Goal: Obtain resource: Obtain resource

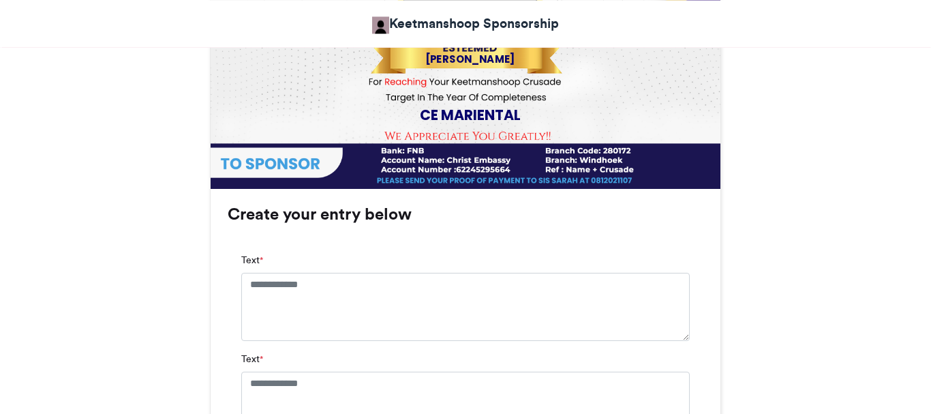
scroll to position [753, 0]
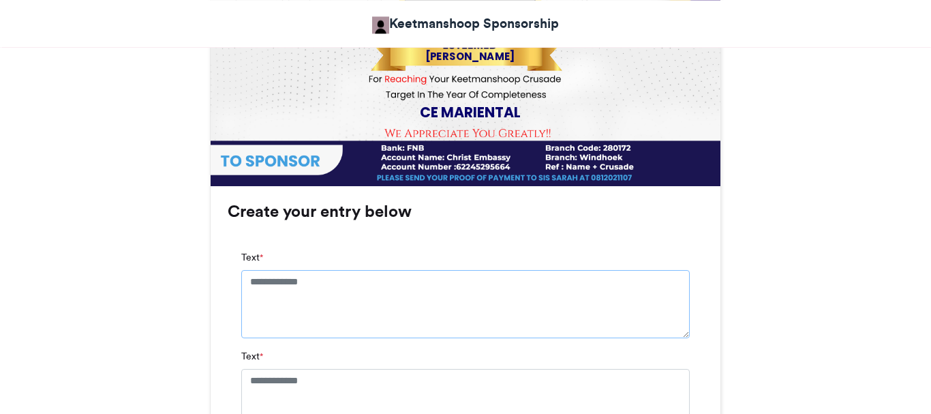
click at [297, 277] on textarea "Text *" at bounding box center [465, 304] width 448 height 68
click at [252, 284] on textarea "**********" at bounding box center [465, 310] width 448 height 80
click at [352, 279] on textarea "**********" at bounding box center [465, 310] width 448 height 80
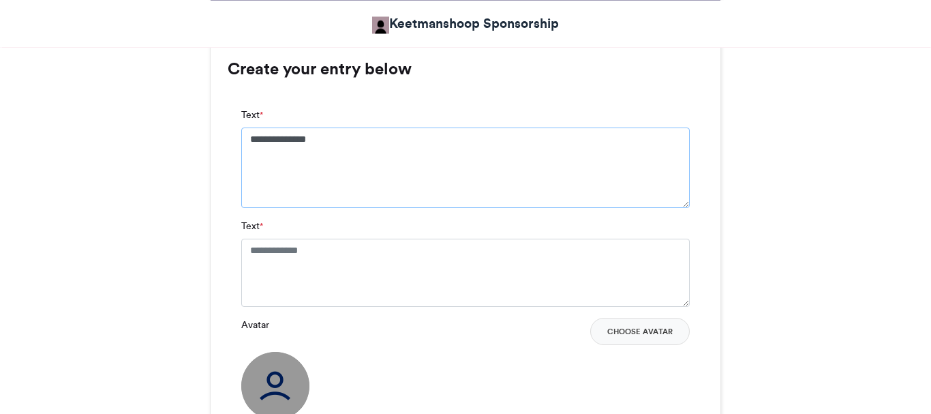
scroll to position [898, 0]
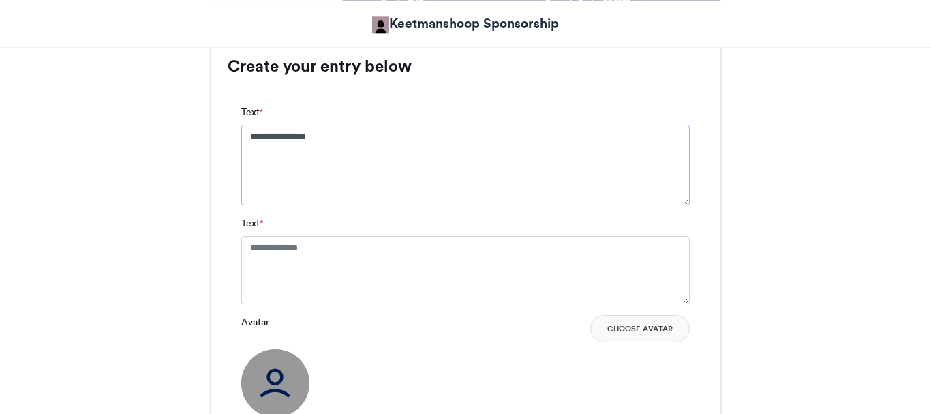
type textarea "**********"
click at [325, 249] on textarea "Text *" at bounding box center [465, 270] width 448 height 68
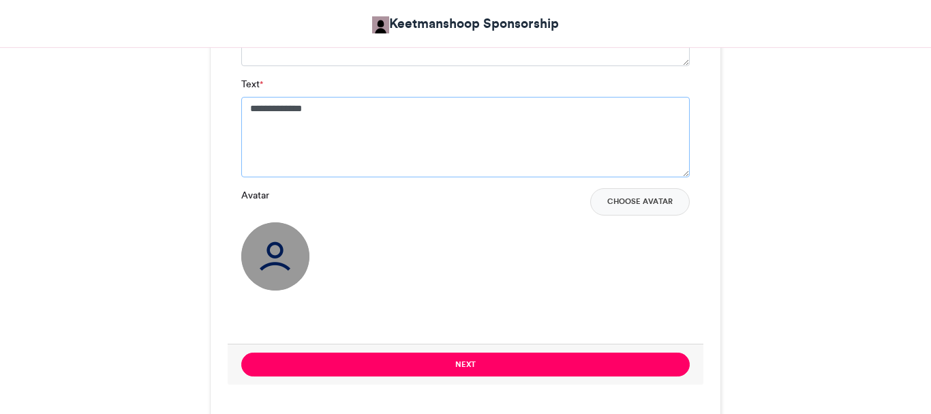
scroll to position [1085, 0]
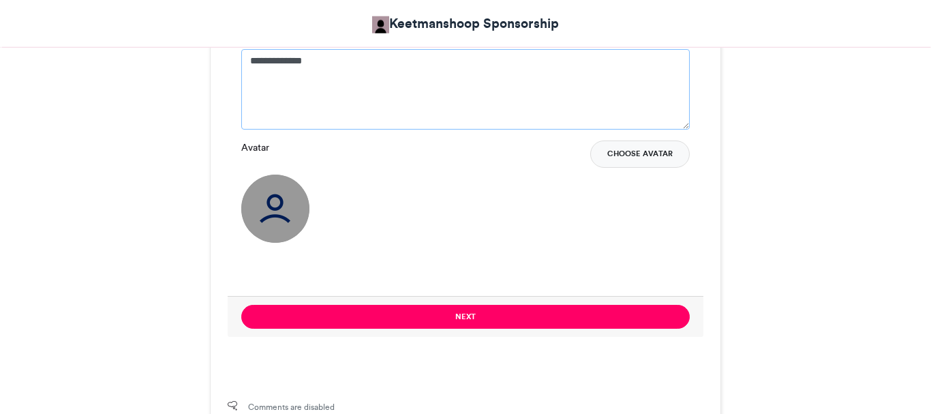
type textarea "**********"
click at [641, 159] on button "Choose Avatar" at bounding box center [639, 153] width 99 height 27
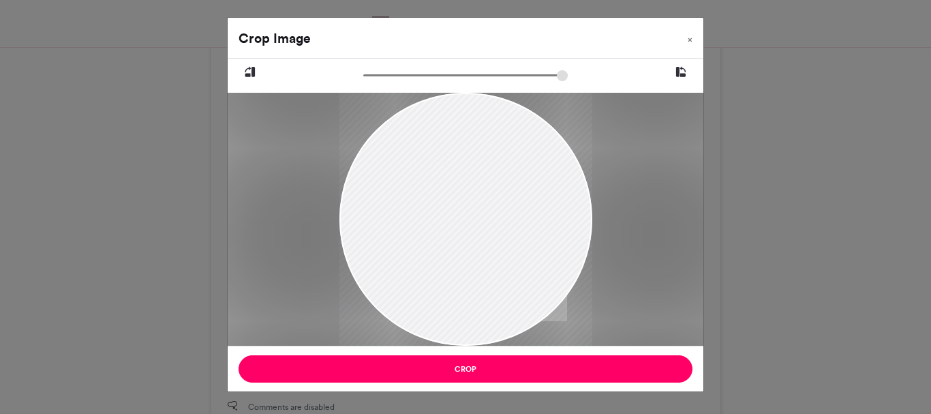
drag, startPoint x: 518, startPoint y: 224, endPoint x: 491, endPoint y: 271, distance: 54.9
click at [491, 271] on div at bounding box center [465, 267] width 253 height 450
click at [689, 35] on span "×" at bounding box center [690, 39] width 5 height 8
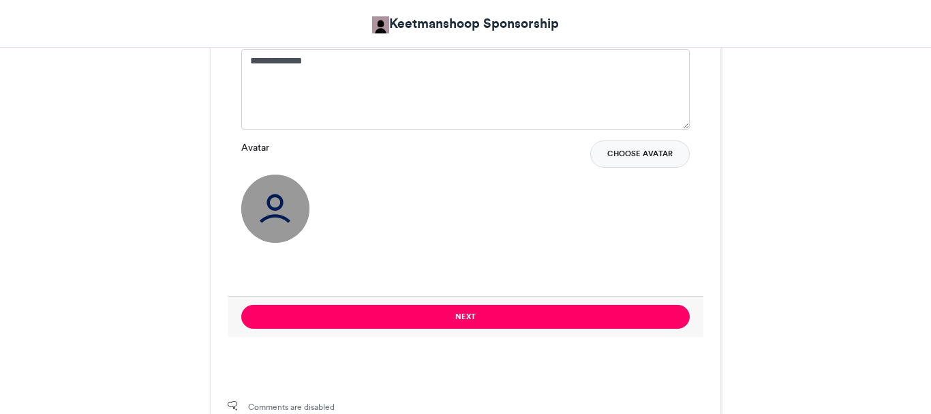
click at [622, 150] on button "Choose Avatar" at bounding box center [639, 153] width 99 height 27
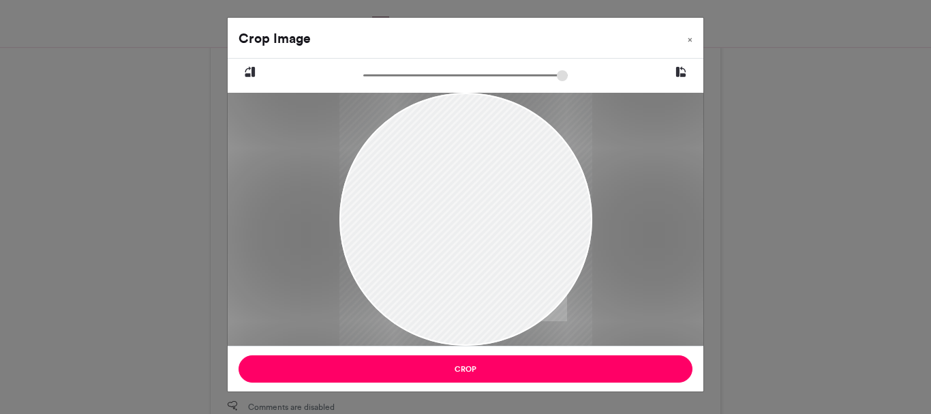
drag, startPoint x: 454, startPoint y: 239, endPoint x: 447, endPoint y: 282, distance: 44.1
click at [447, 282] on div at bounding box center [465, 263] width 253 height 450
drag, startPoint x: 447, startPoint y: 282, endPoint x: 437, endPoint y: 277, distance: 11.6
click at [437, 277] on div at bounding box center [465, 258] width 253 height 450
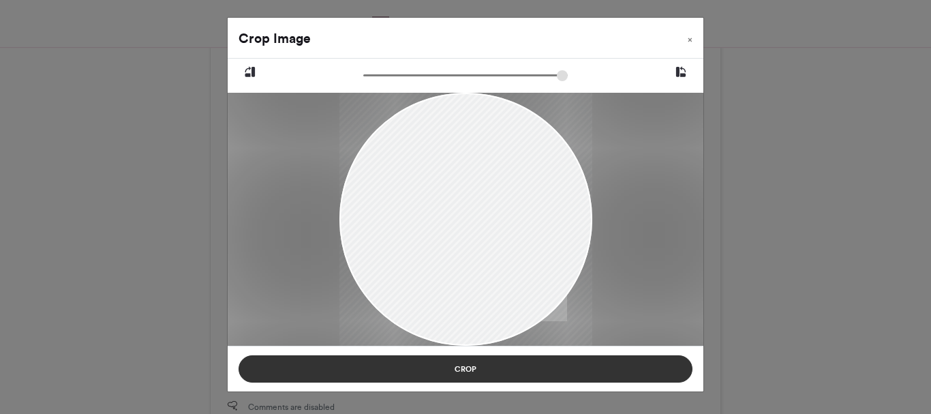
click at [487, 369] on button "Crop" at bounding box center [466, 368] width 454 height 27
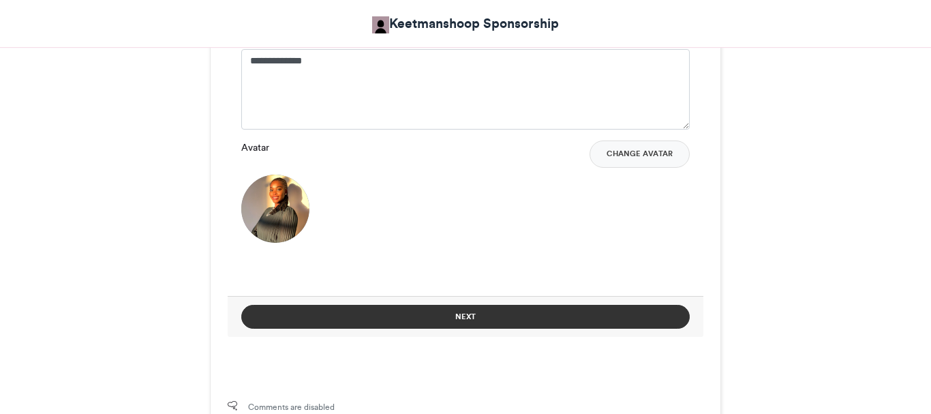
click at [467, 318] on button "Next" at bounding box center [465, 317] width 448 height 24
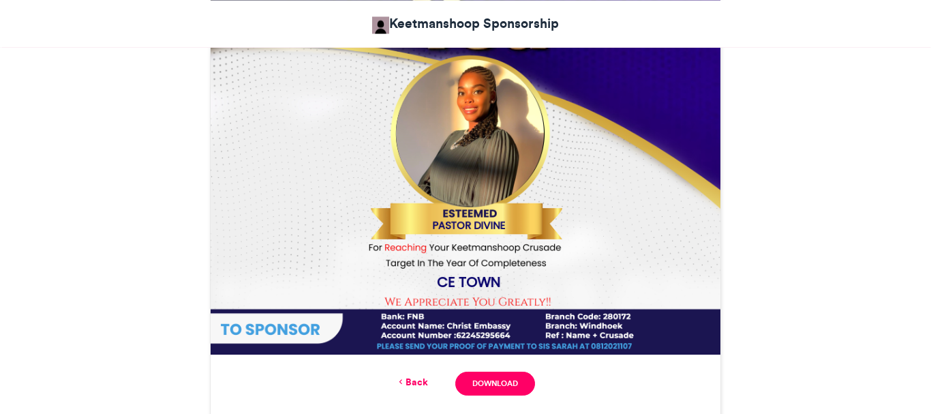
scroll to position [587, 0]
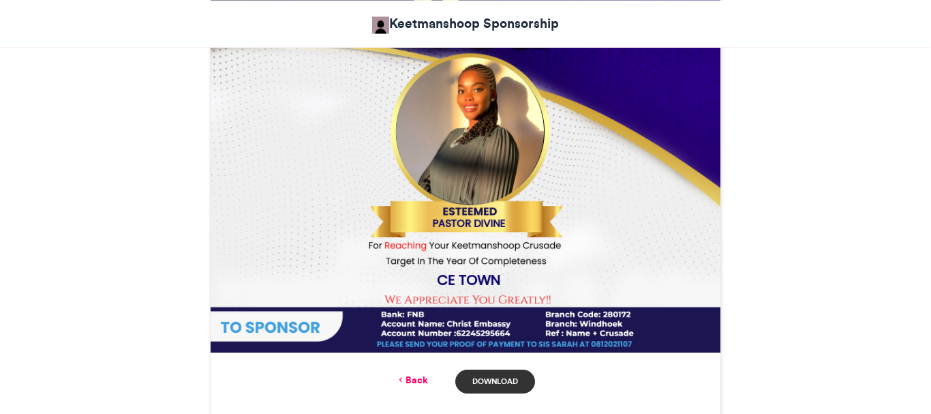
click at [489, 381] on link "Download" at bounding box center [495, 381] width 80 height 24
click at [407, 133] on img at bounding box center [466, 98] width 510 height 510
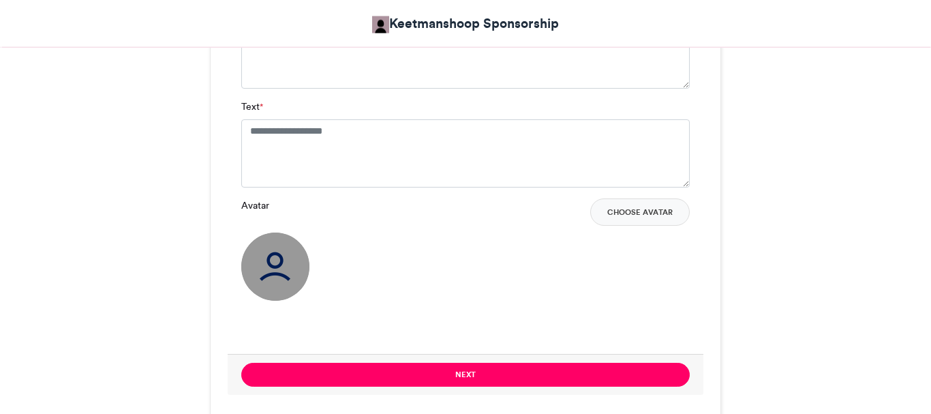
scroll to position [1133, 0]
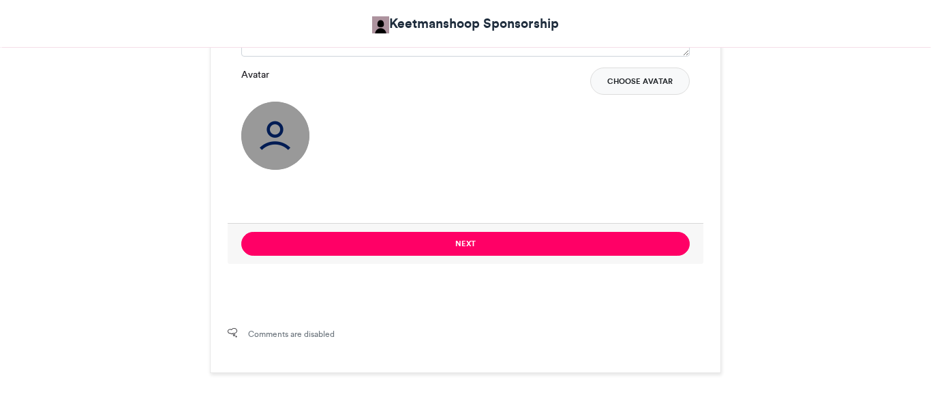
click at [637, 85] on button "Choose Avatar" at bounding box center [639, 80] width 99 height 27
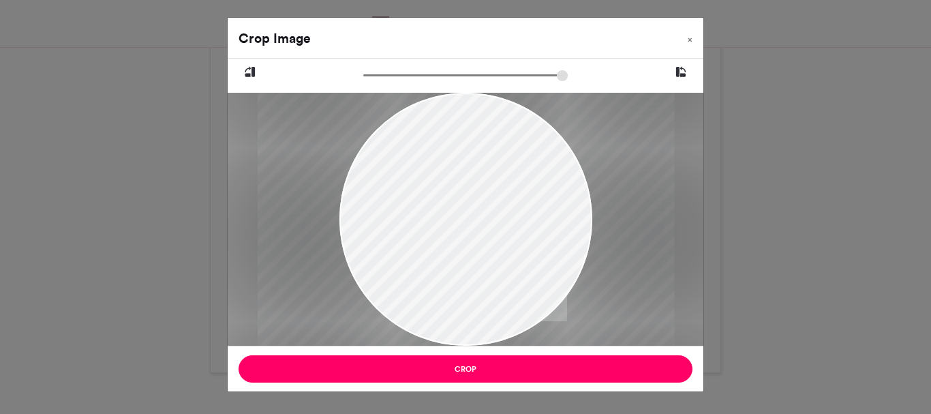
drag, startPoint x: 371, startPoint y: 80, endPoint x: 429, endPoint y: 89, distance: 59.3
click at [429, 82] on input "zoom" at bounding box center [465, 75] width 204 height 13
drag, startPoint x: 461, startPoint y: 166, endPoint x: 461, endPoint y: 194, distance: 27.9
click at [461, 194] on div at bounding box center [465, 247] width 418 height 558
drag, startPoint x: 428, startPoint y: 80, endPoint x: 474, endPoint y: 89, distance: 46.4
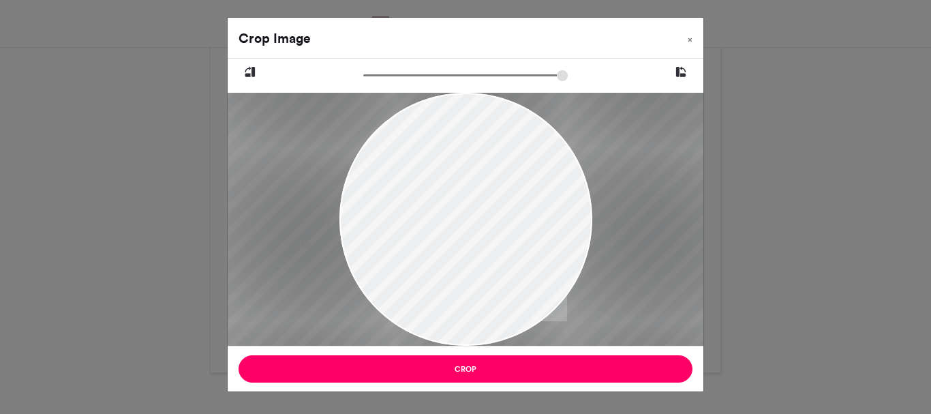
click at [474, 82] on input "zoom" at bounding box center [465, 75] width 204 height 13
drag, startPoint x: 450, startPoint y: 181, endPoint x: 454, endPoint y: 204, distance: 23.5
click at [454, 204] on div at bounding box center [470, 278] width 540 height 720
drag, startPoint x: 476, startPoint y: 78, endPoint x: 529, endPoint y: 92, distance: 54.9
type input "******"
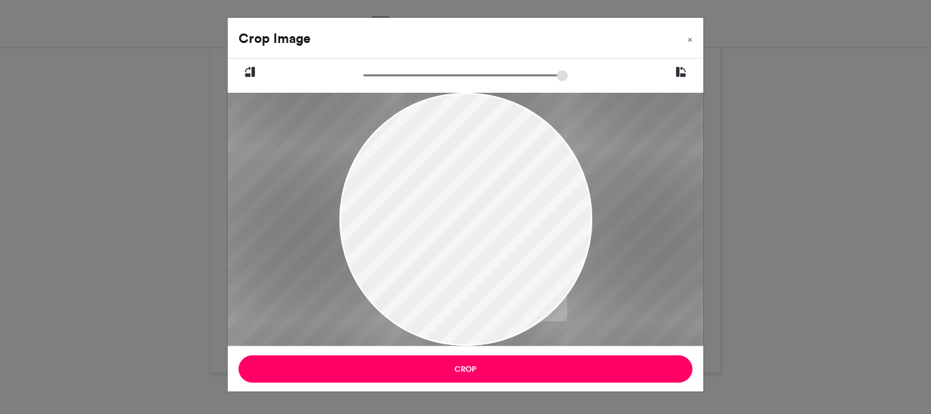
click at [529, 82] on input "zoom" at bounding box center [465, 75] width 204 height 13
drag, startPoint x: 451, startPoint y: 155, endPoint x: 461, endPoint y: 180, distance: 26.6
click at [461, 180] on div at bounding box center [481, 319] width 691 height 921
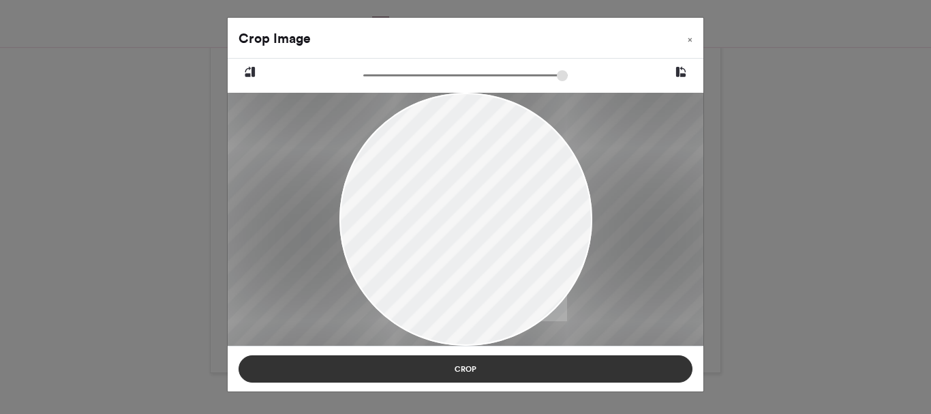
click at [467, 369] on button "Crop" at bounding box center [466, 368] width 454 height 27
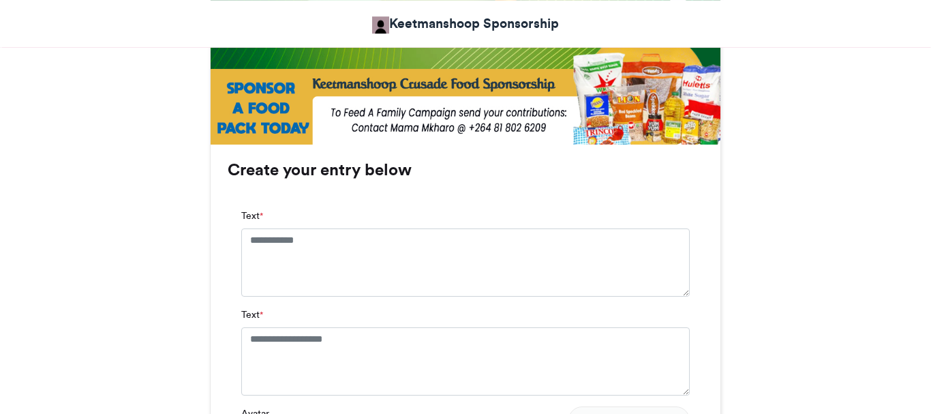
scroll to position [828, 0]
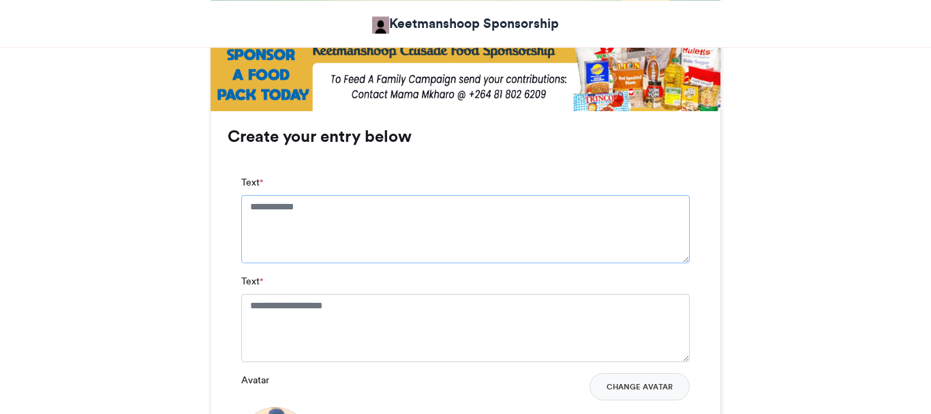
click at [331, 205] on textarea "Text *" at bounding box center [465, 229] width 448 height 68
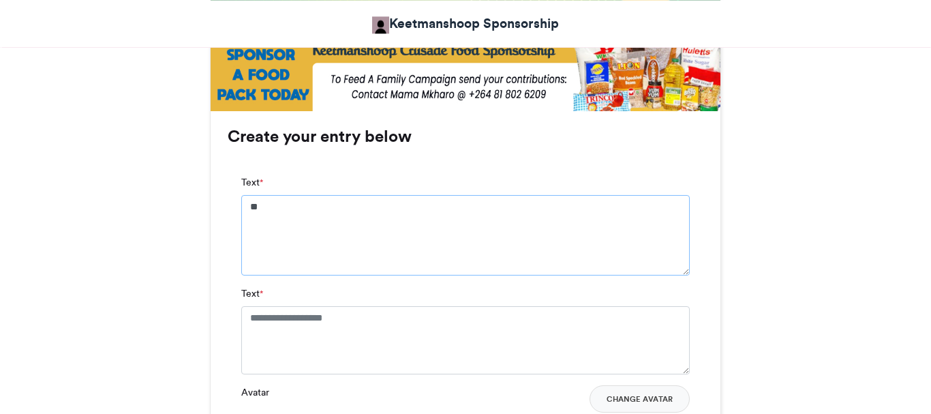
type textarea "*"
type textarea "**********"
click at [359, 316] on textarea "Text *" at bounding box center [465, 340] width 448 height 68
type textarea "**********"
click at [316, 202] on textarea "**********" at bounding box center [465, 235] width 448 height 80
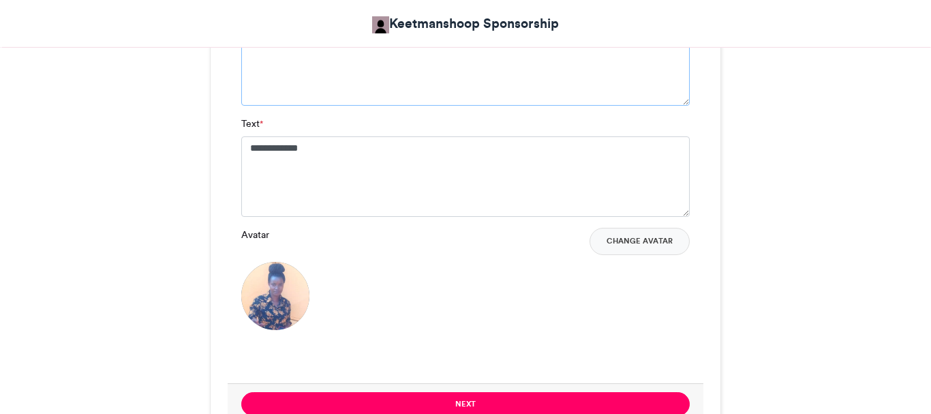
scroll to position [1003, 0]
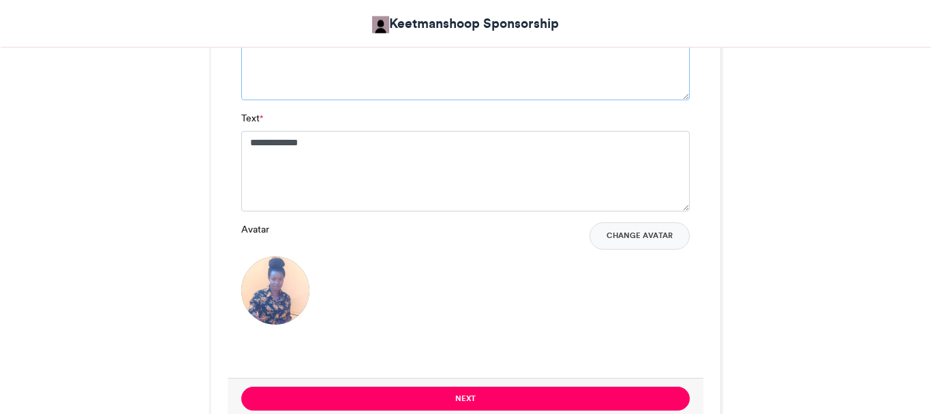
type textarea "**********"
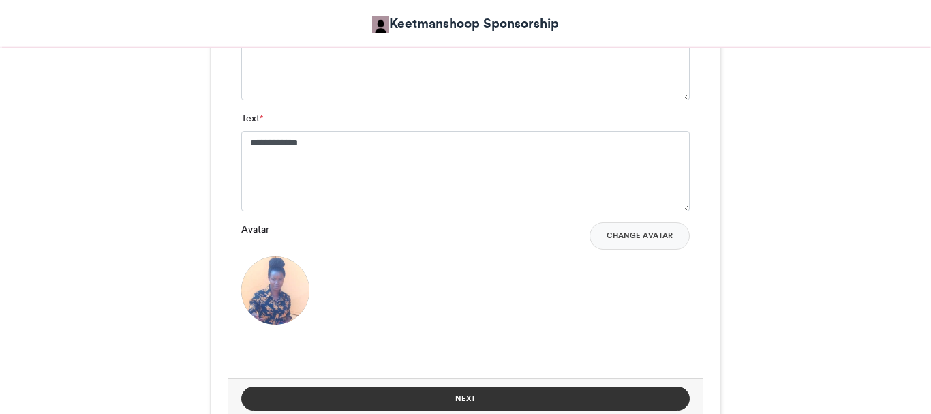
click at [453, 404] on button "Next" at bounding box center [465, 398] width 448 height 24
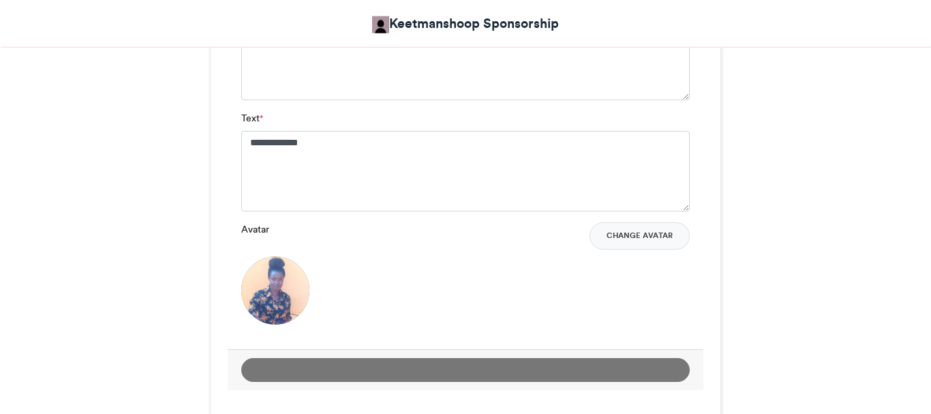
scroll to position [824, 0]
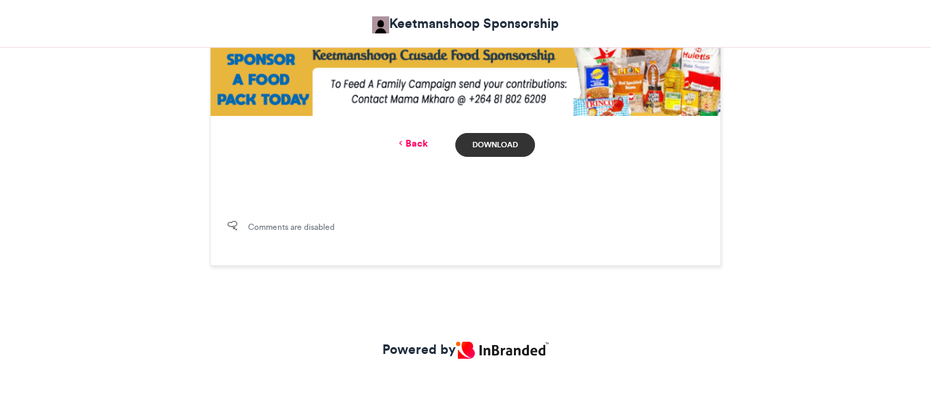
click at [511, 155] on link "Download" at bounding box center [495, 145] width 80 height 24
click at [418, 138] on link "Back" at bounding box center [412, 143] width 32 height 14
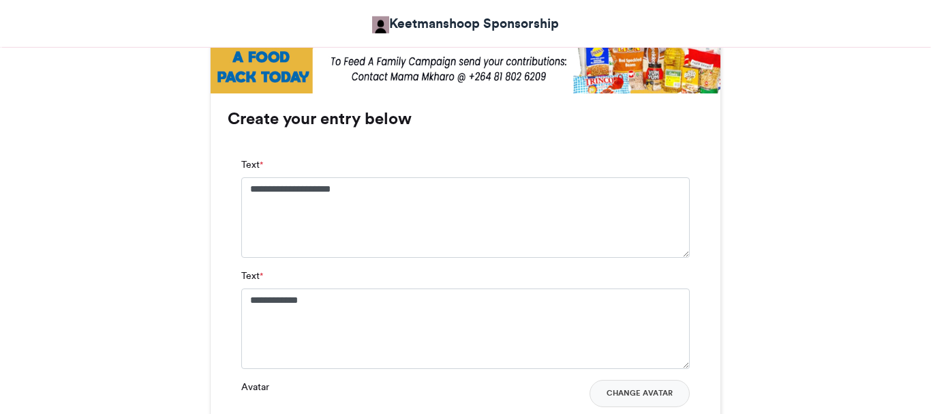
scroll to position [832, 0]
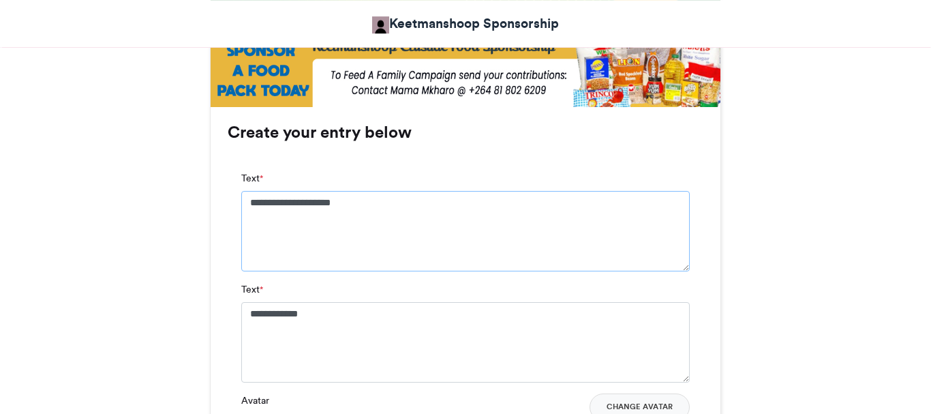
drag, startPoint x: 395, startPoint y: 204, endPoint x: 238, endPoint y: 206, distance: 156.8
click at [241, 206] on textarea "**********" at bounding box center [465, 231] width 448 height 80
drag, startPoint x: 353, startPoint y: 333, endPoint x: 217, endPoint y: 332, distance: 136.3
click at [241, 332] on textarea "**********" at bounding box center [465, 342] width 448 height 80
paste textarea "********"
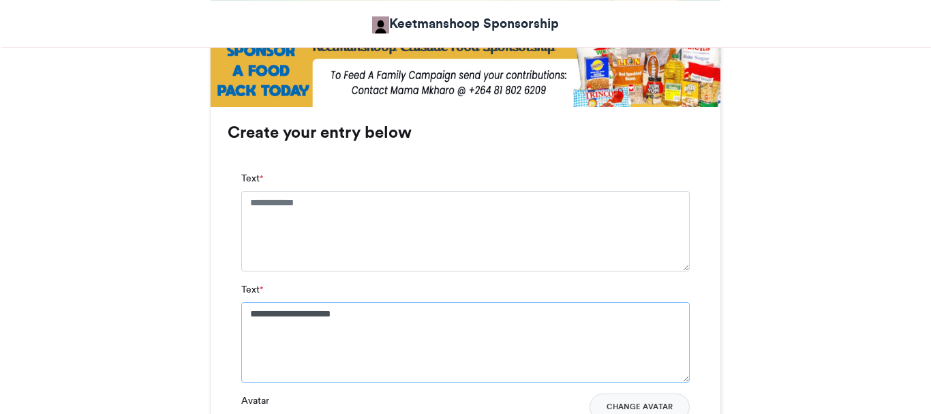
type textarea "**********"
click at [315, 204] on textarea "Text *" at bounding box center [465, 231] width 448 height 80
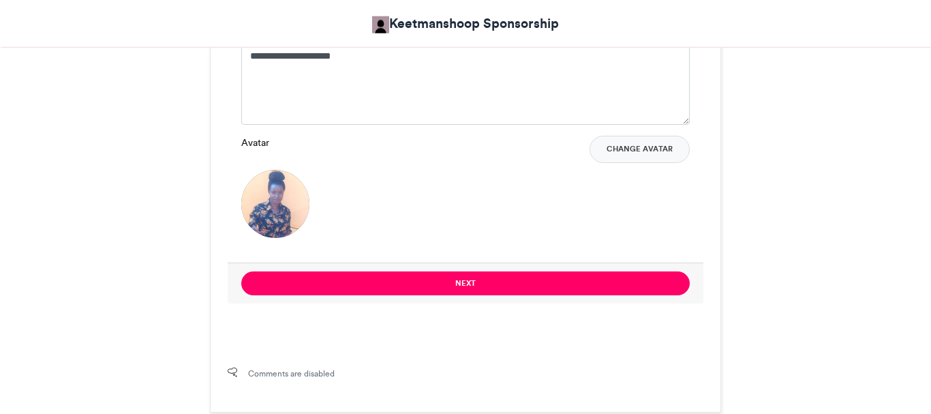
scroll to position [1095, 0]
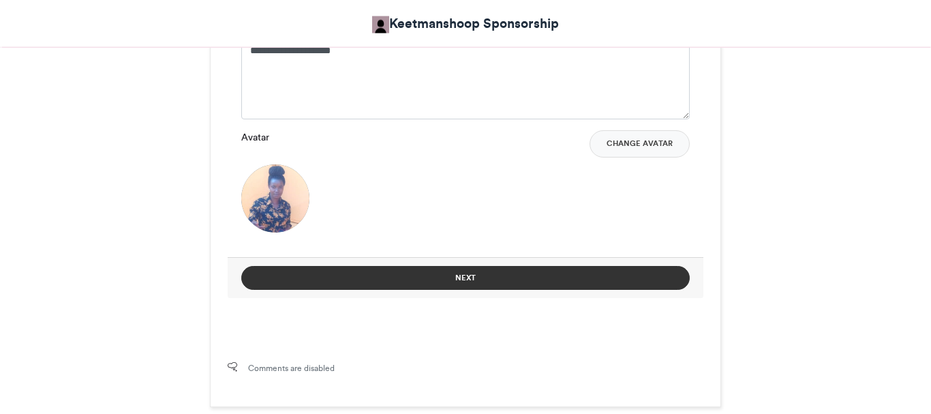
type textarea "**********"
click at [532, 274] on button "Next" at bounding box center [465, 278] width 448 height 24
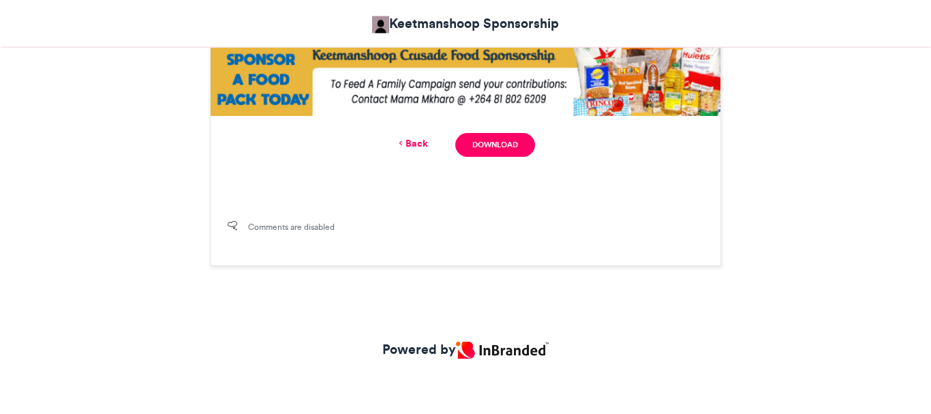
scroll to position [682, 0]
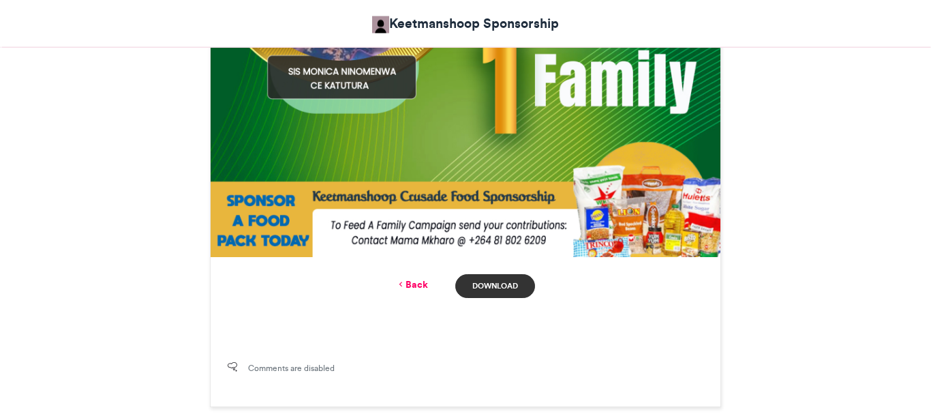
click at [470, 290] on link "Download" at bounding box center [495, 286] width 80 height 24
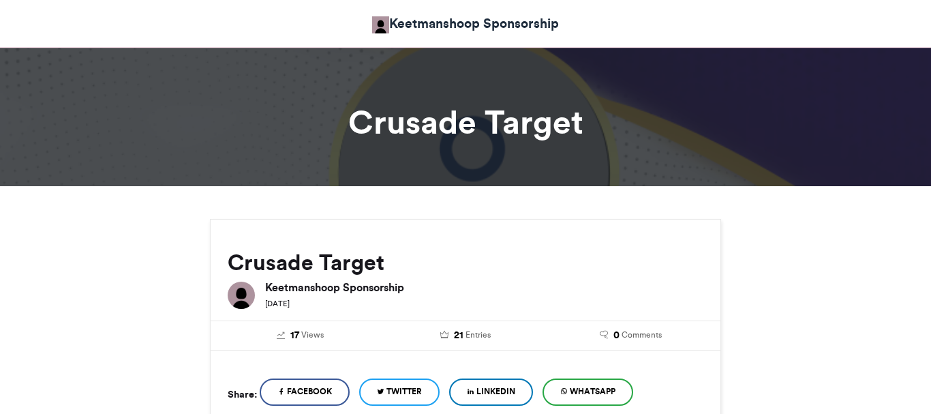
scroll to position [587, 0]
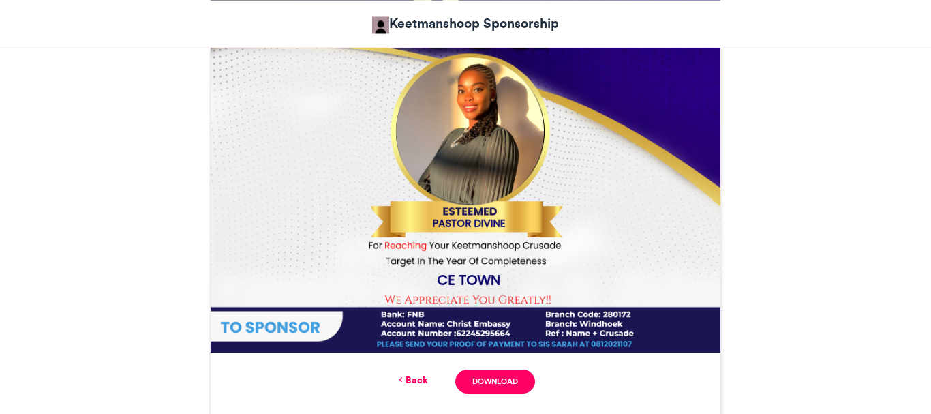
click at [411, 376] on link "Back" at bounding box center [412, 380] width 32 height 14
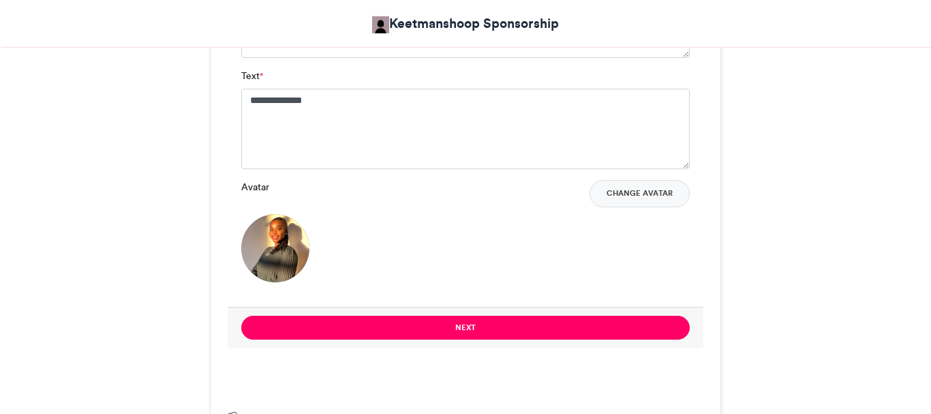
scroll to position [1060, 0]
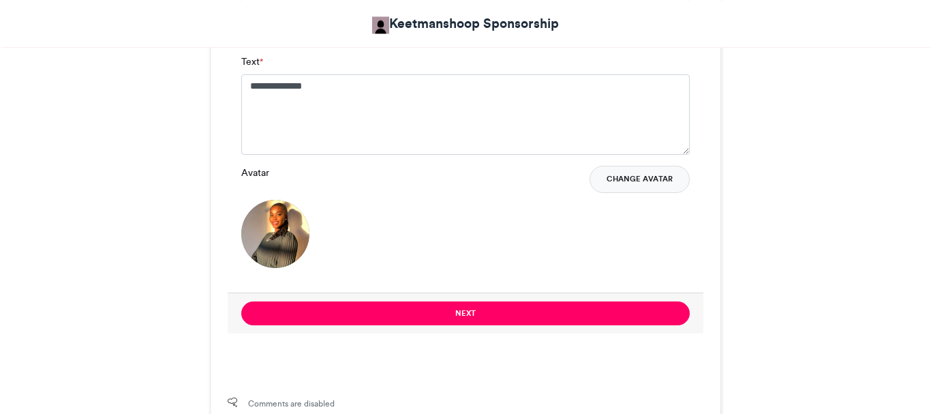
click at [649, 177] on button "Change Avatar" at bounding box center [639, 179] width 100 height 27
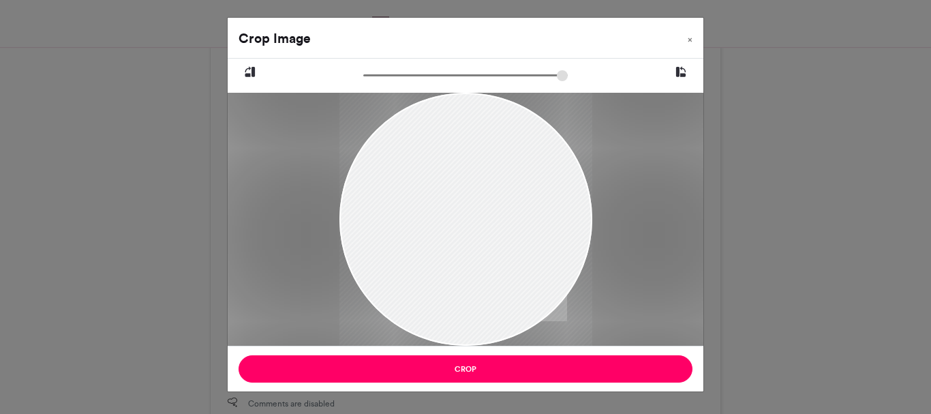
drag, startPoint x: 517, startPoint y: 264, endPoint x: 528, endPoint y: 305, distance: 43.0
click at [528, 305] on div at bounding box center [465, 261] width 253 height 380
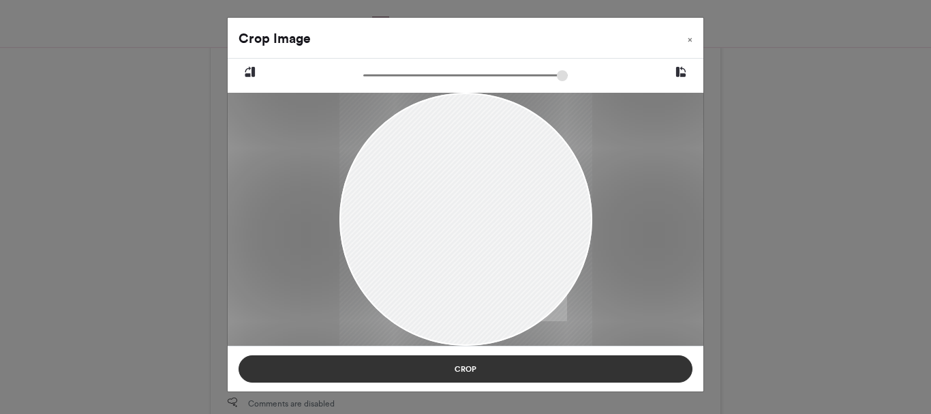
click at [468, 368] on button "Crop" at bounding box center [466, 368] width 454 height 27
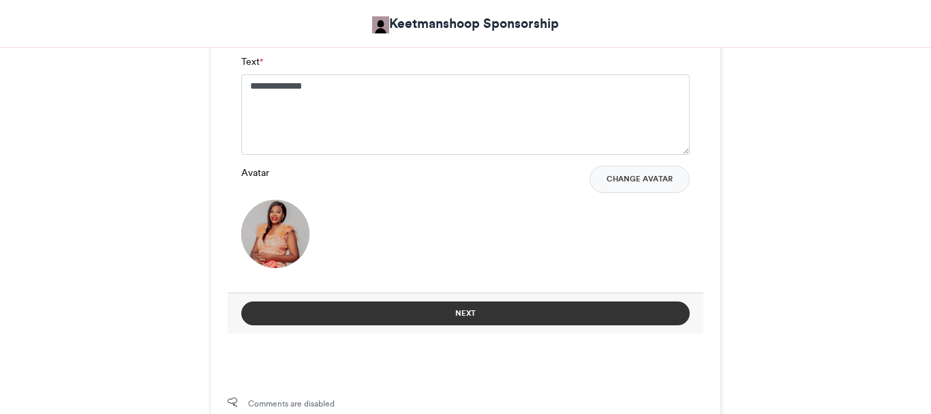
click at [547, 316] on button "Next" at bounding box center [465, 313] width 448 height 24
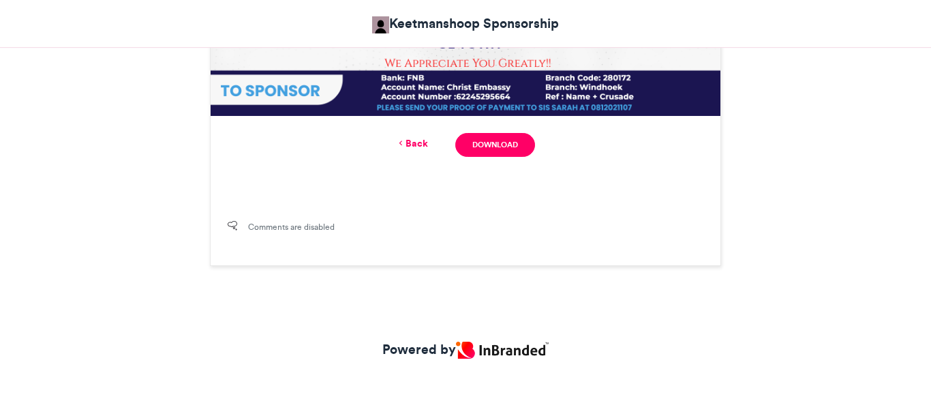
scroll to position [647, 0]
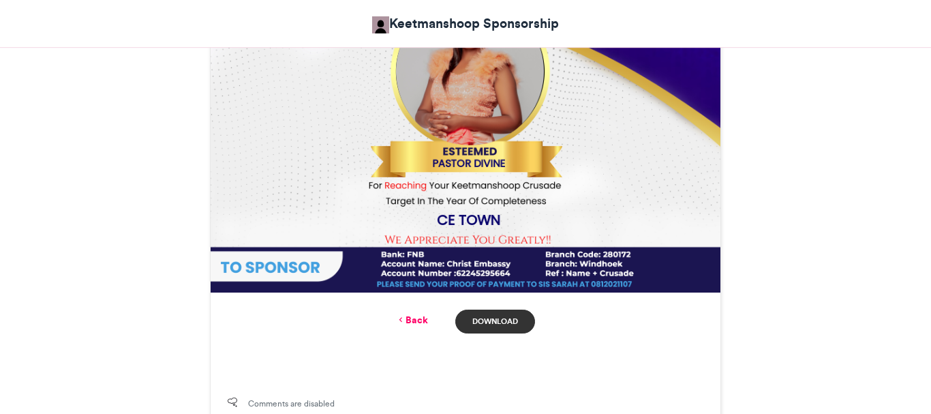
click at [504, 325] on link "Download" at bounding box center [495, 321] width 80 height 24
click at [404, 320] on icon at bounding box center [401, 319] width 10 height 12
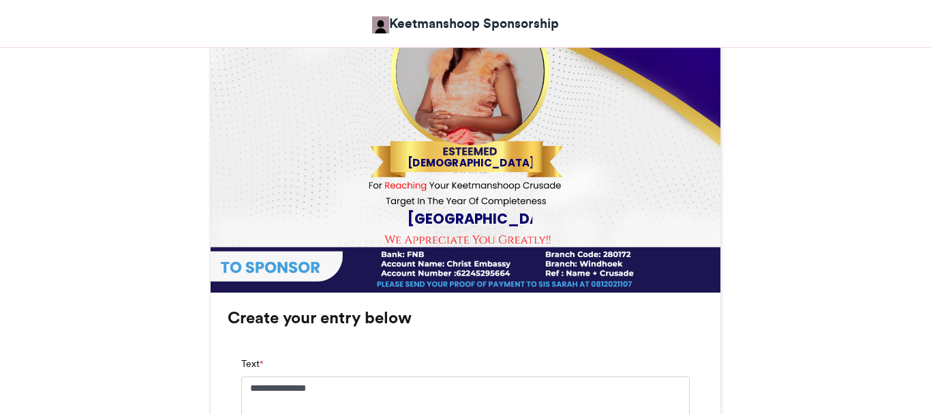
scroll to position [1060, 0]
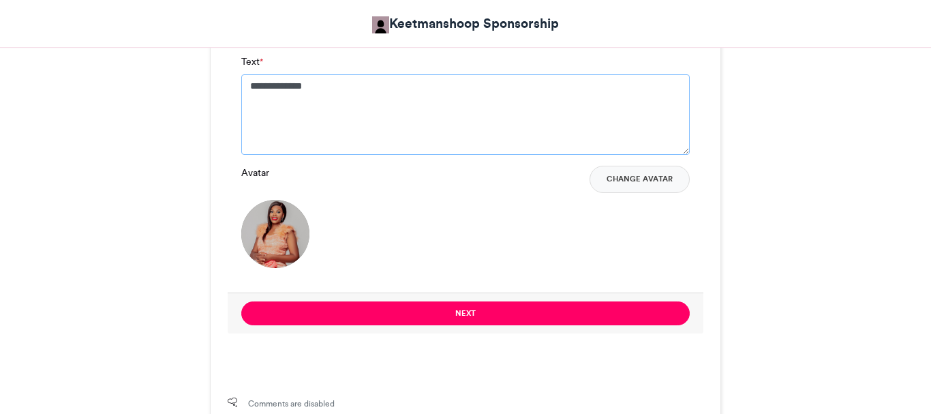
click at [316, 85] on textarea "**********" at bounding box center [465, 114] width 448 height 80
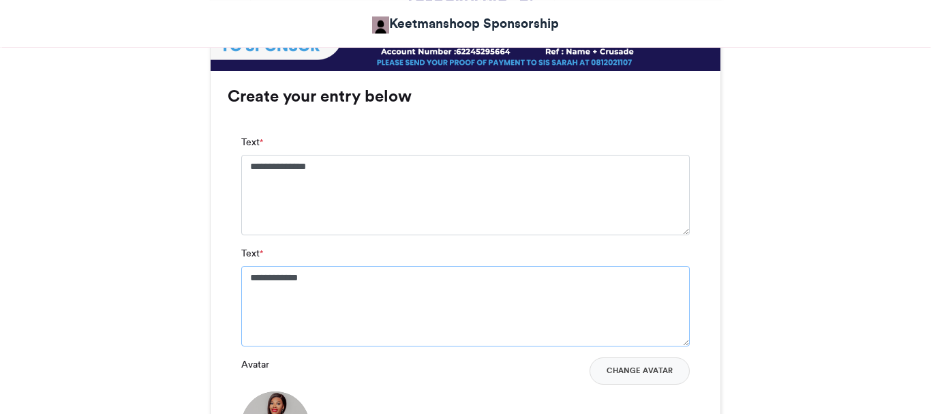
scroll to position [863, 0]
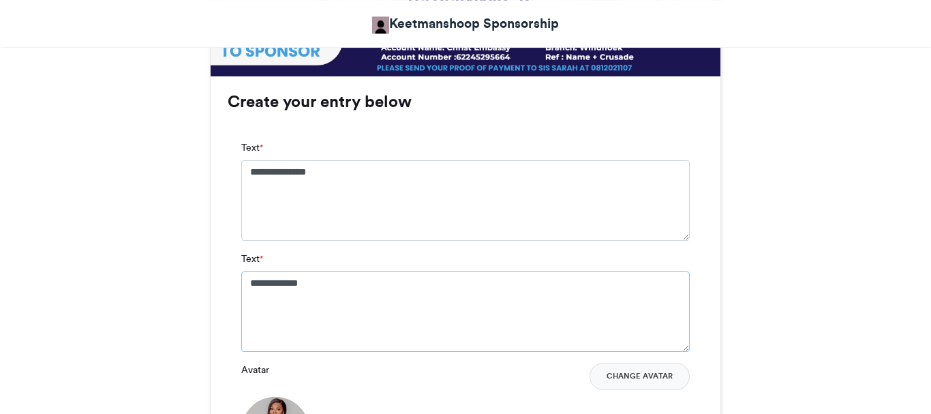
type textarea "**********"
click at [319, 173] on textarea "**********" at bounding box center [465, 200] width 448 height 80
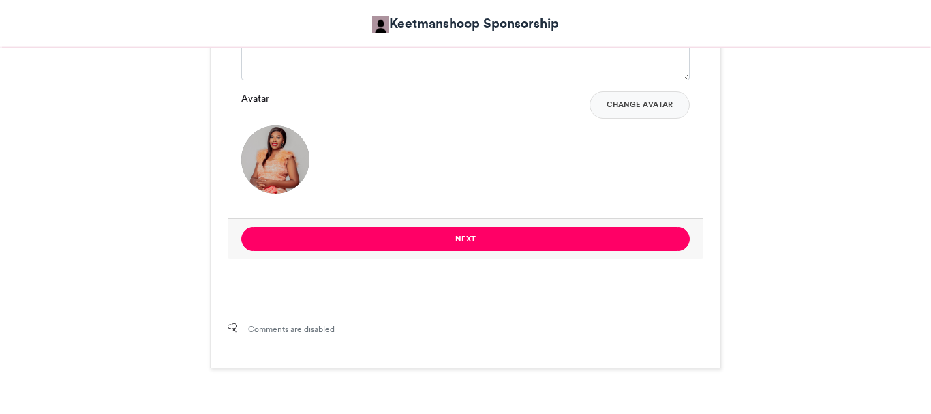
scroll to position [1146, 0]
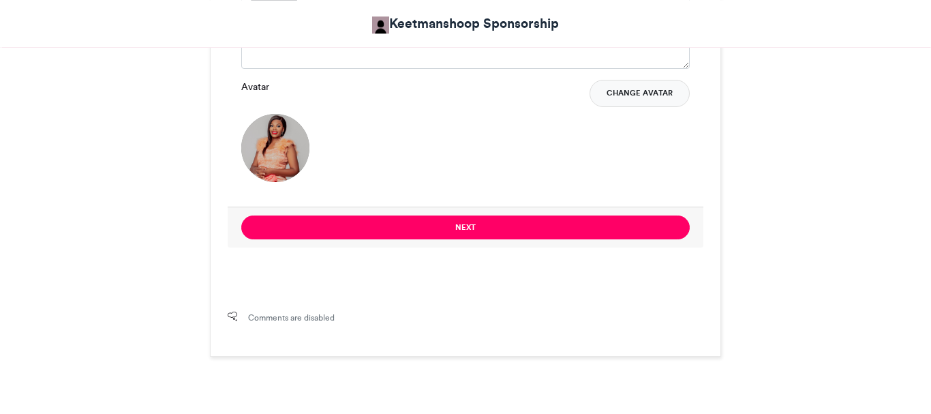
type textarea "**********"
click at [647, 89] on button "Change Avatar" at bounding box center [639, 93] width 100 height 27
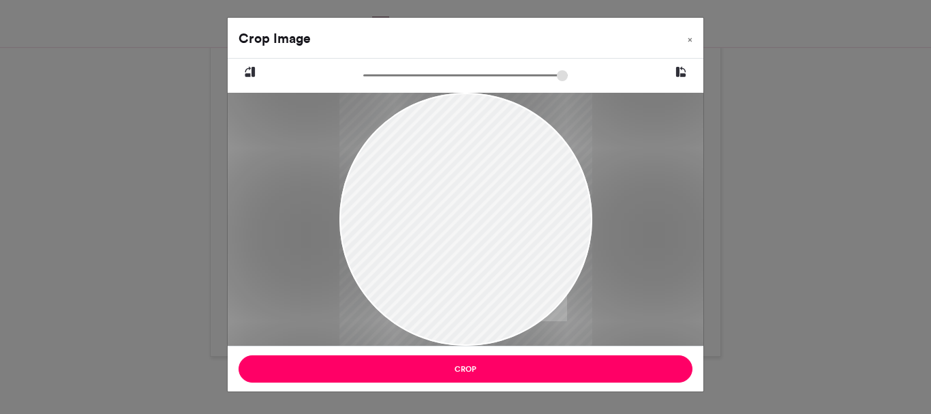
click at [534, 256] on div at bounding box center [465, 218] width 253 height 337
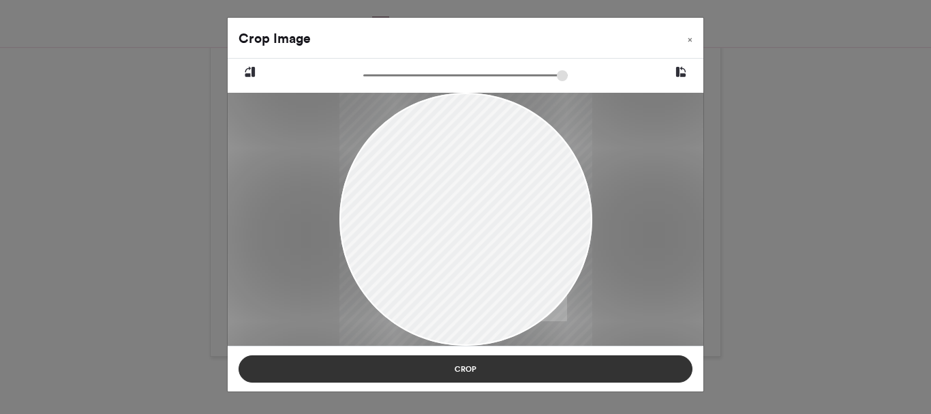
drag, startPoint x: 534, startPoint y: 256, endPoint x: 575, endPoint y: 361, distance: 112.9
click at [575, 361] on div "Crop Image × Crop" at bounding box center [465, 204] width 477 height 375
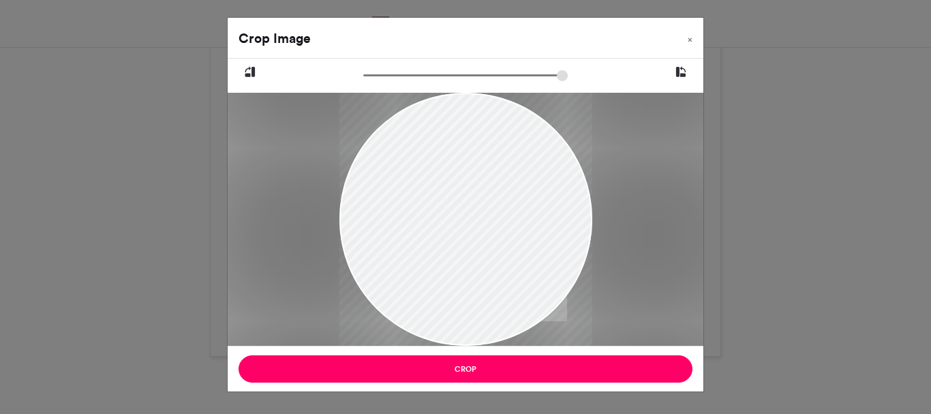
drag, startPoint x: 465, startPoint y: 271, endPoint x: 496, endPoint y: 327, distance: 64.3
click at [496, 327] on div at bounding box center [465, 260] width 253 height 337
click at [689, 39] on span "×" at bounding box center [690, 39] width 5 height 8
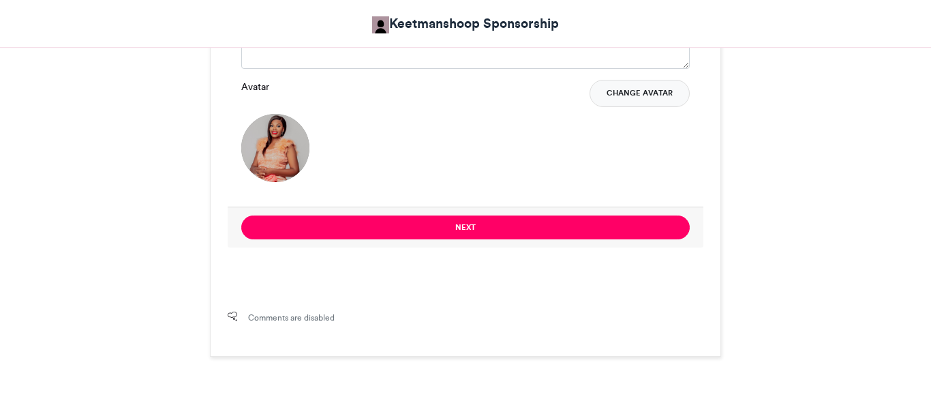
click at [637, 96] on button "Change Avatar" at bounding box center [639, 93] width 100 height 27
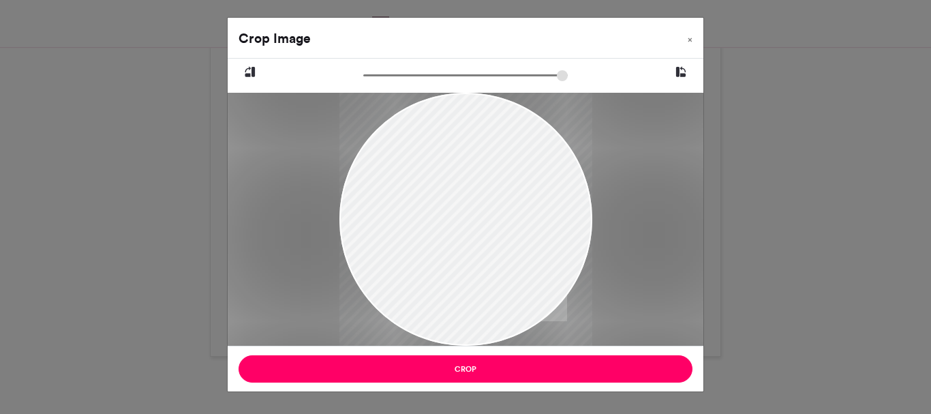
drag, startPoint x: 455, startPoint y: 256, endPoint x: 491, endPoint y: 292, distance: 50.6
click at [491, 292] on div at bounding box center [465, 254] width 253 height 337
drag, startPoint x: 491, startPoint y: 292, endPoint x: 508, endPoint y: 285, distance: 18.3
click at [508, 285] on div at bounding box center [465, 247] width 253 height 337
drag, startPoint x: 442, startPoint y: 234, endPoint x: 412, endPoint y: 239, distance: 31.1
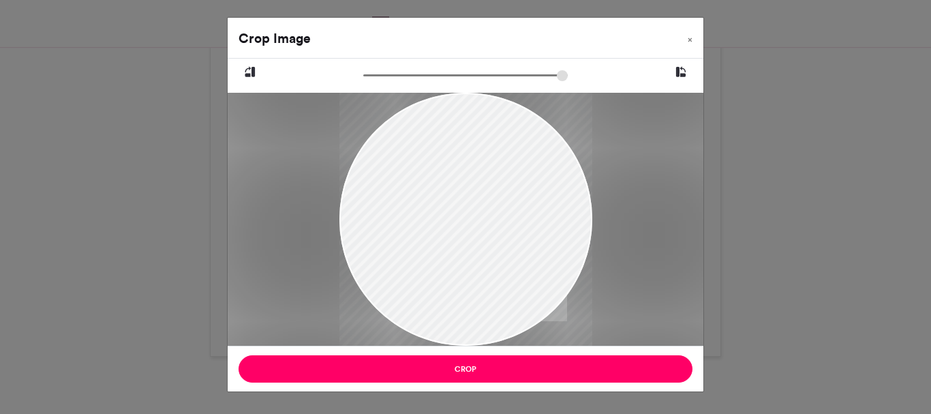
click at [412, 239] on div at bounding box center [465, 253] width 253 height 337
drag, startPoint x: 453, startPoint y: 185, endPoint x: 471, endPoint y: 180, distance: 19.0
click at [471, 180] on div at bounding box center [465, 237] width 253 height 337
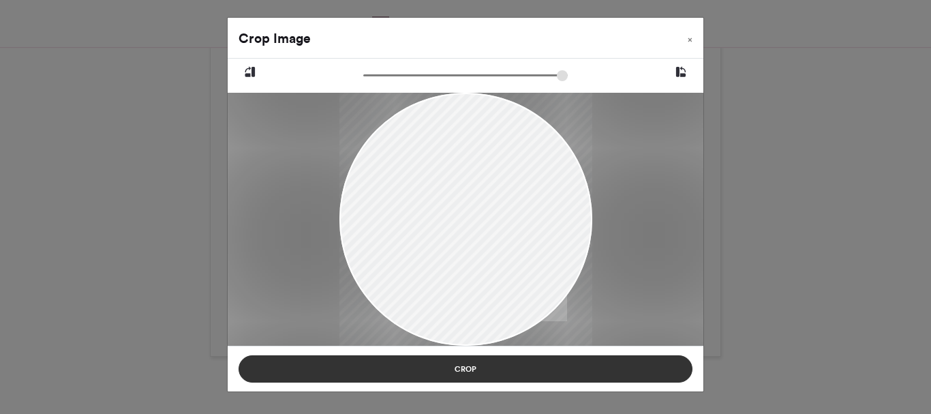
click at [470, 365] on button "Crop" at bounding box center [466, 368] width 454 height 27
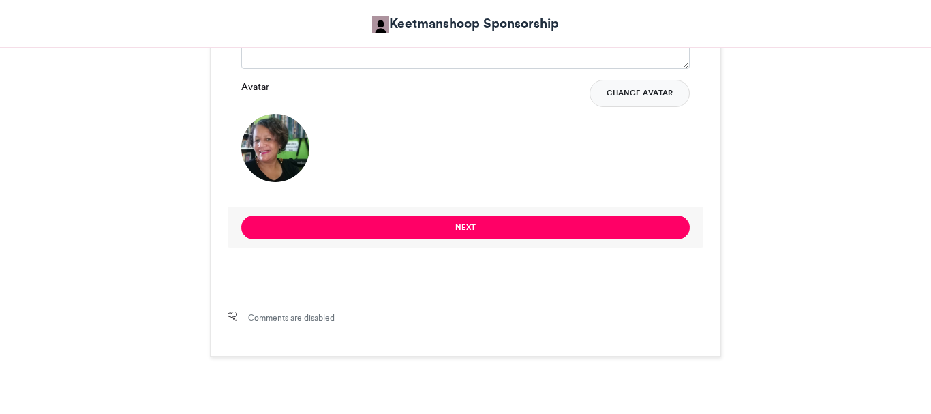
click at [637, 94] on button "Change Avatar" at bounding box center [639, 93] width 100 height 27
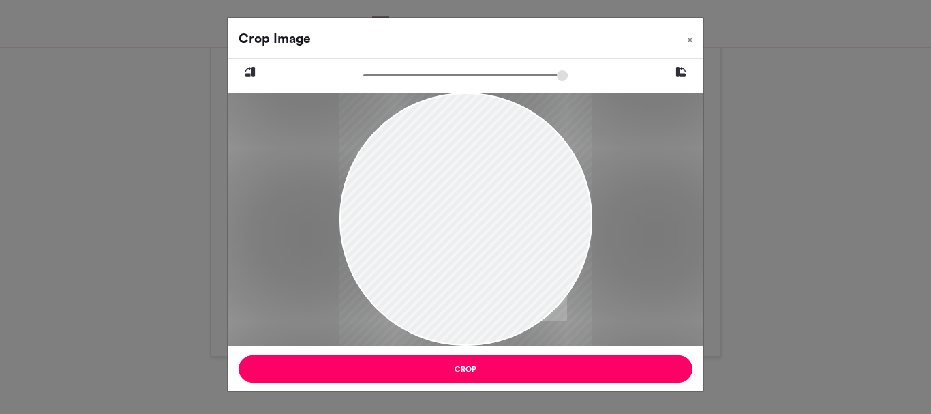
drag, startPoint x: 444, startPoint y: 258, endPoint x: 444, endPoint y: 281, distance: 22.5
click at [444, 281] on div at bounding box center [465, 238] width 253 height 298
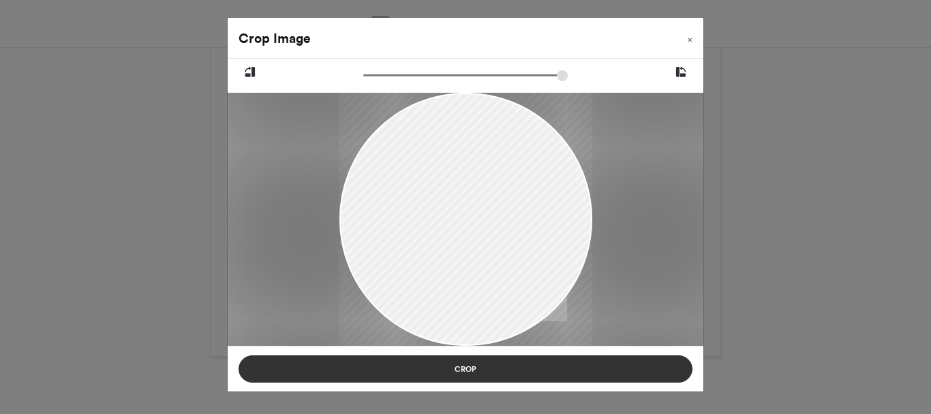
click at [493, 370] on button "Crop" at bounding box center [466, 368] width 454 height 27
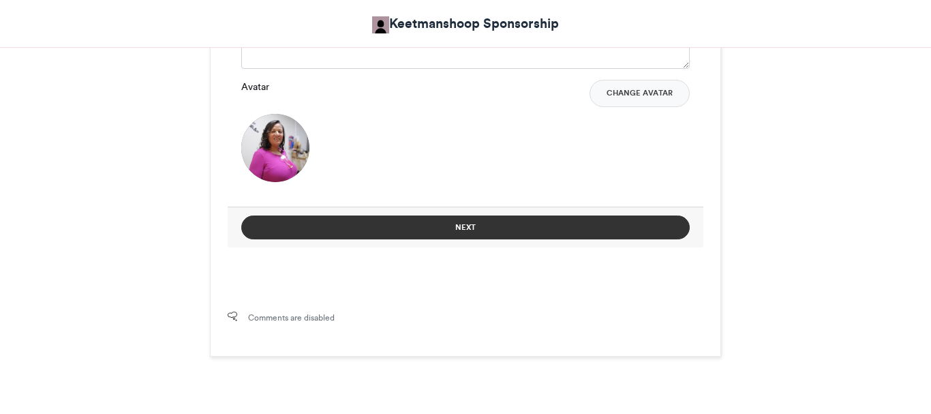
click at [474, 220] on button "Next" at bounding box center [465, 227] width 448 height 24
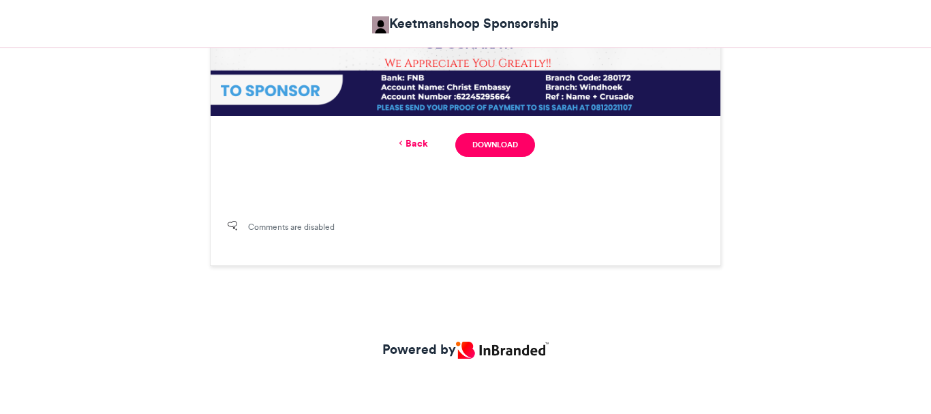
scroll to position [733, 0]
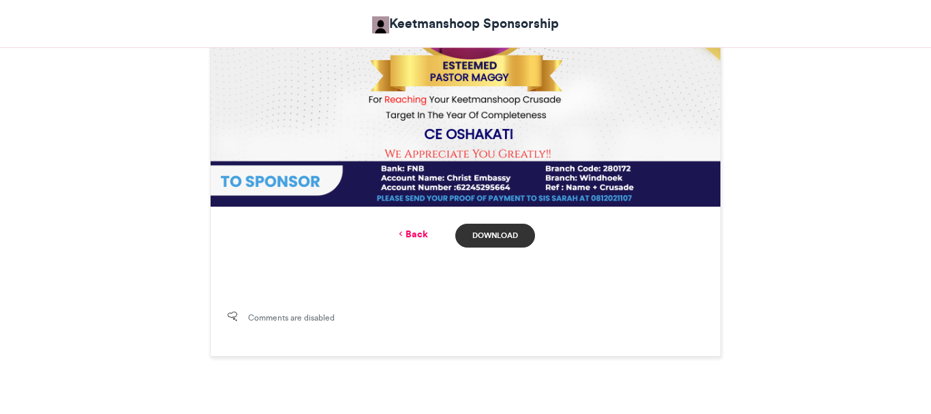
click at [499, 235] on link "Download" at bounding box center [495, 236] width 80 height 24
click at [423, 228] on link "Back" at bounding box center [412, 234] width 32 height 14
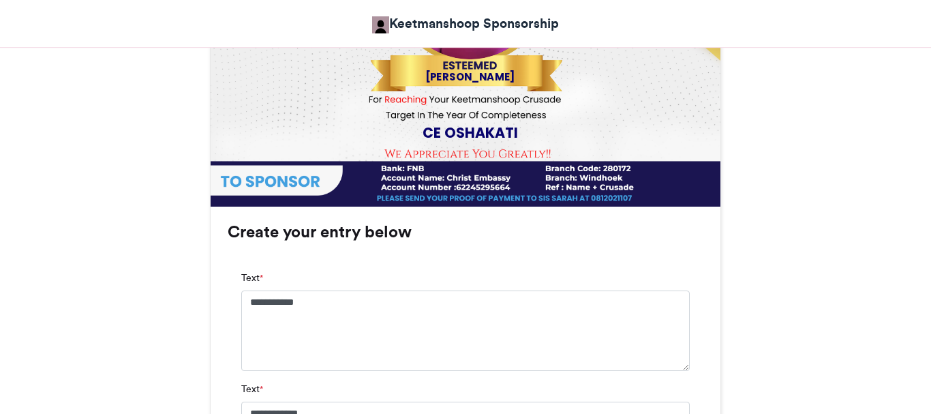
scroll to position [1146, 0]
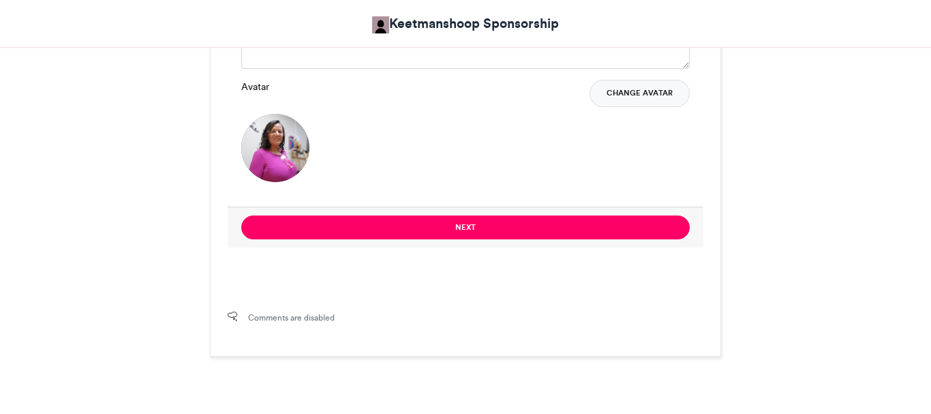
click at [645, 97] on button "Change Avatar" at bounding box center [639, 93] width 100 height 27
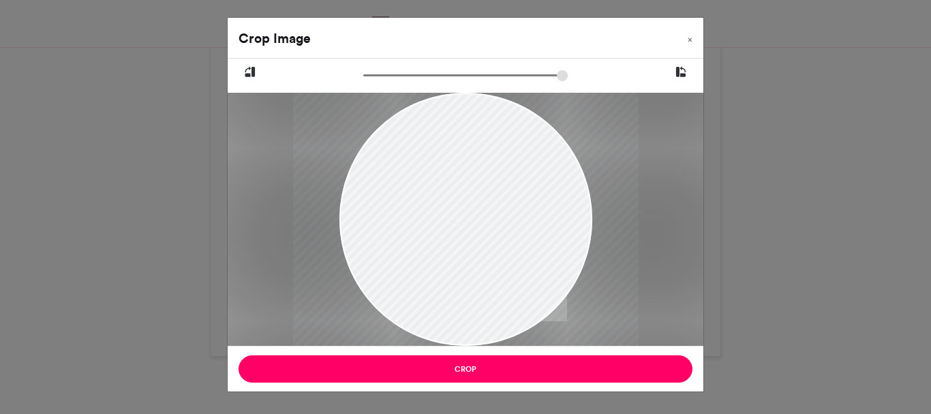
drag, startPoint x: 369, startPoint y: 82, endPoint x: 387, endPoint y: 87, distance: 19.2
click at [387, 82] on input "zoom" at bounding box center [465, 75] width 204 height 13
drag, startPoint x: 459, startPoint y: 159, endPoint x: 467, endPoint y: 159, distance: 7.5
click at [467, 159] on div at bounding box center [474, 219] width 346 height 461
type input "*****"
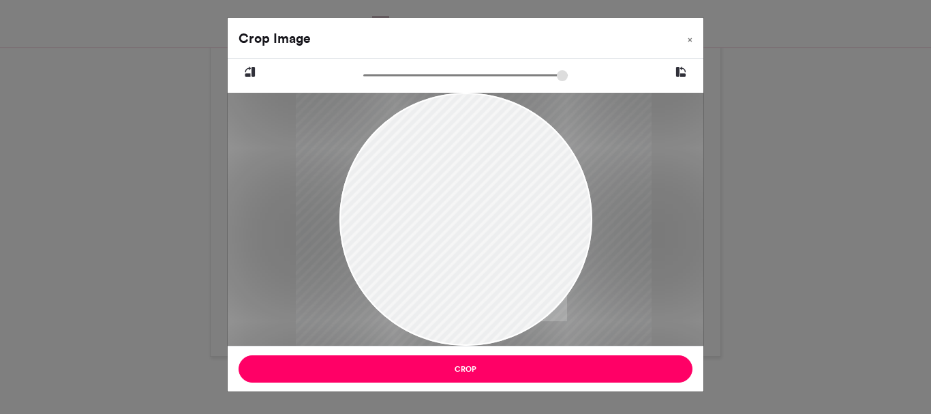
click at [389, 82] on input "zoom" at bounding box center [465, 75] width 204 height 13
drag, startPoint x: 452, startPoint y: 141, endPoint x: 452, endPoint y: 155, distance: 14.3
click at [452, 155] on div at bounding box center [473, 232] width 356 height 474
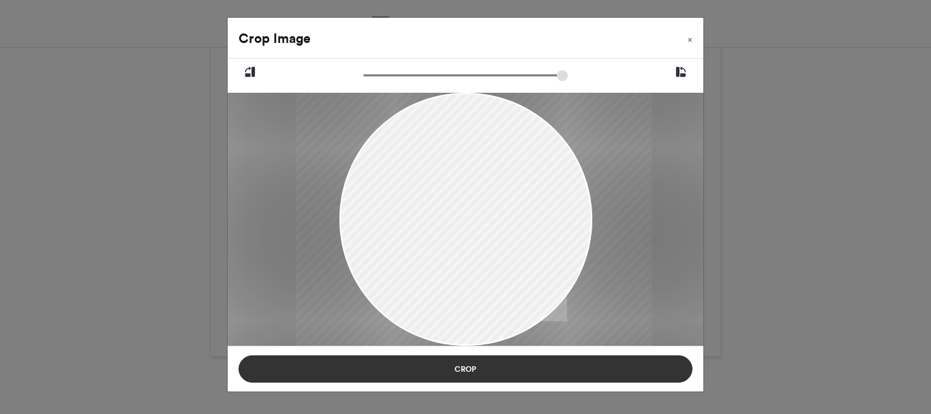
click at [453, 373] on button "Crop" at bounding box center [466, 368] width 454 height 27
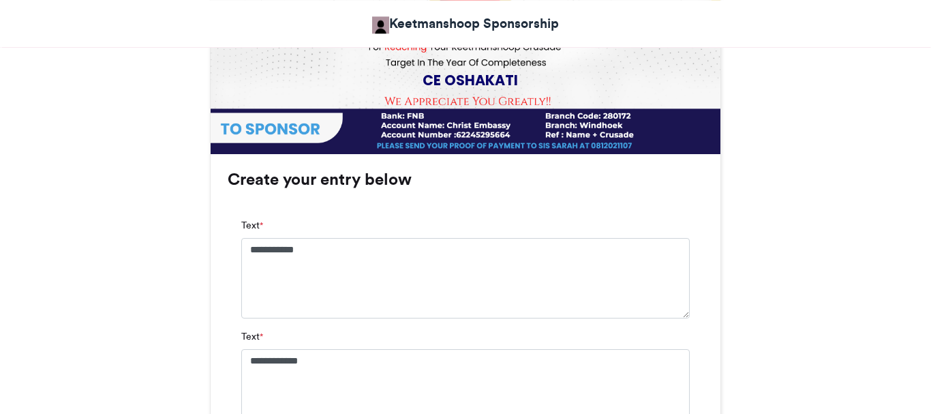
scroll to position [776, 0]
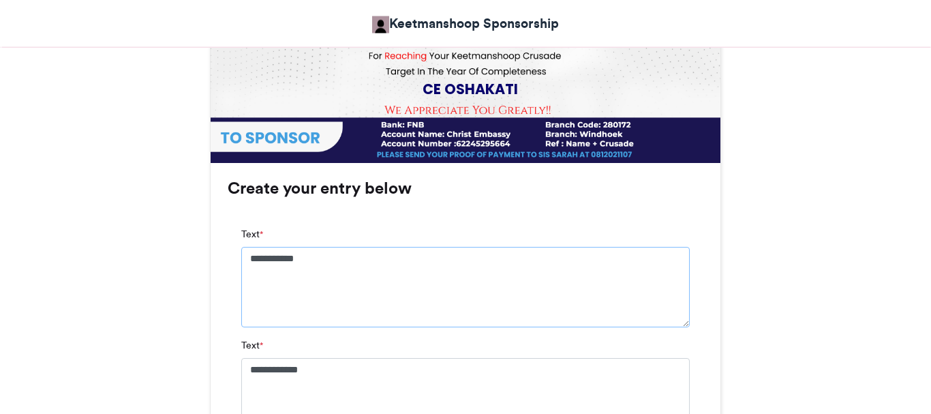
click at [328, 256] on textarea "**********" at bounding box center [465, 287] width 448 height 80
type textarea "*"
type textarea "**********"
click at [331, 375] on textarea "**********" at bounding box center [465, 398] width 448 height 80
type textarea "*"
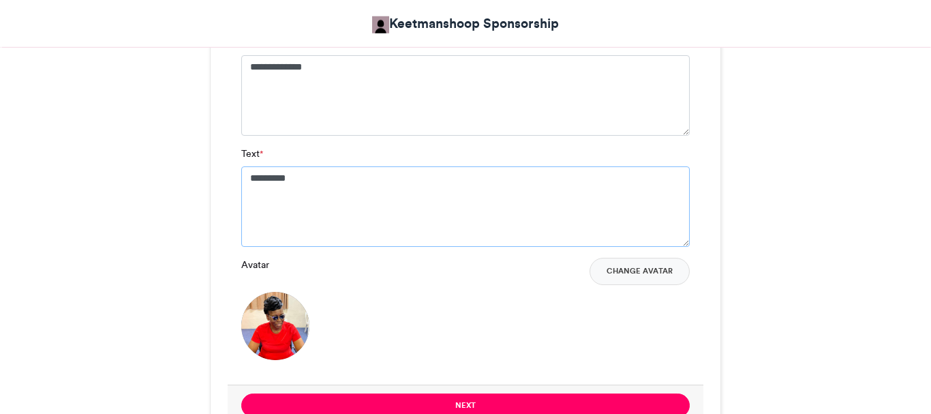
scroll to position [1115, 0]
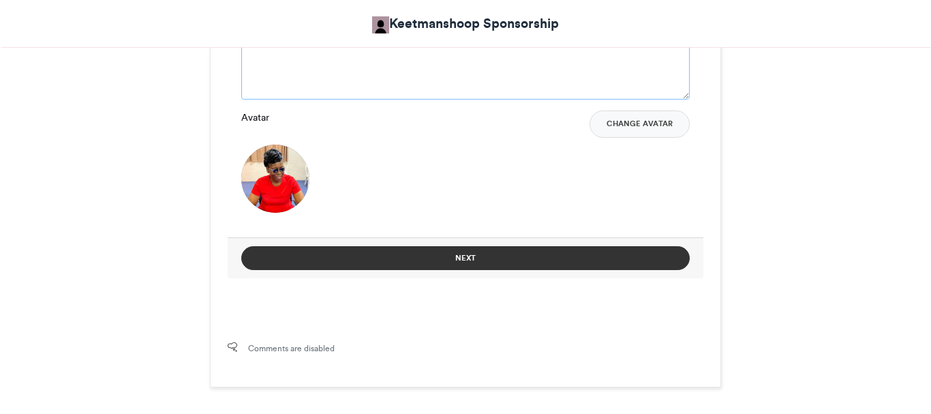
type textarea "*********"
click at [461, 266] on button "Next" at bounding box center [465, 258] width 448 height 24
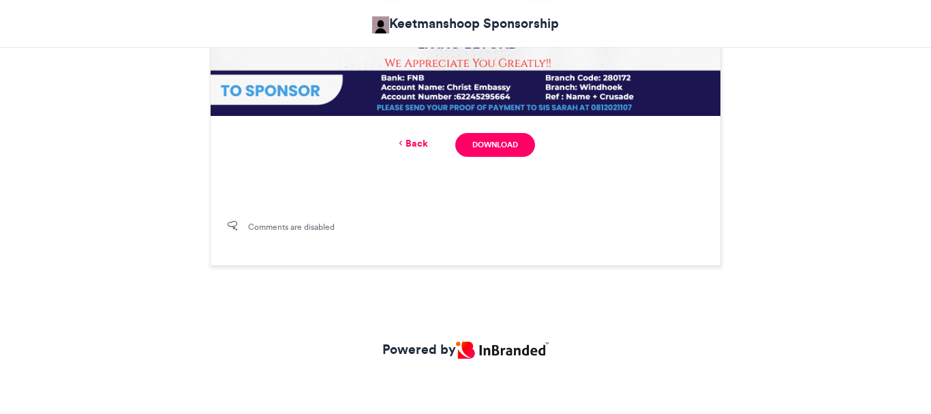
scroll to position [702, 0]
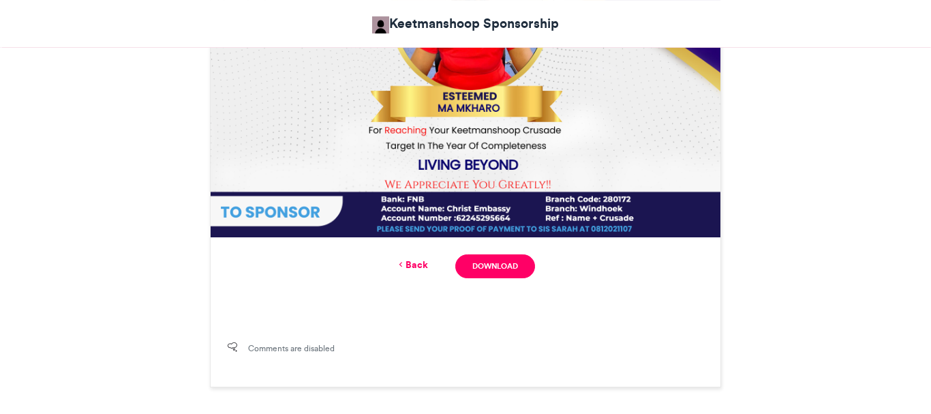
click at [416, 263] on link "Back" at bounding box center [412, 265] width 32 height 14
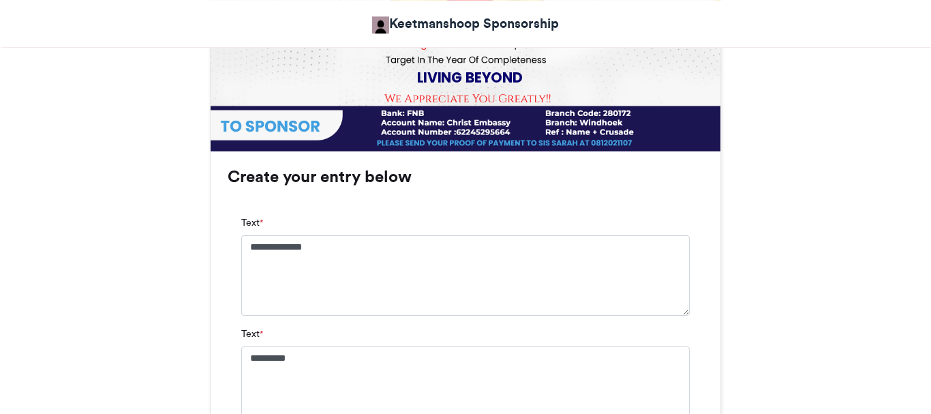
scroll to position [804, 0]
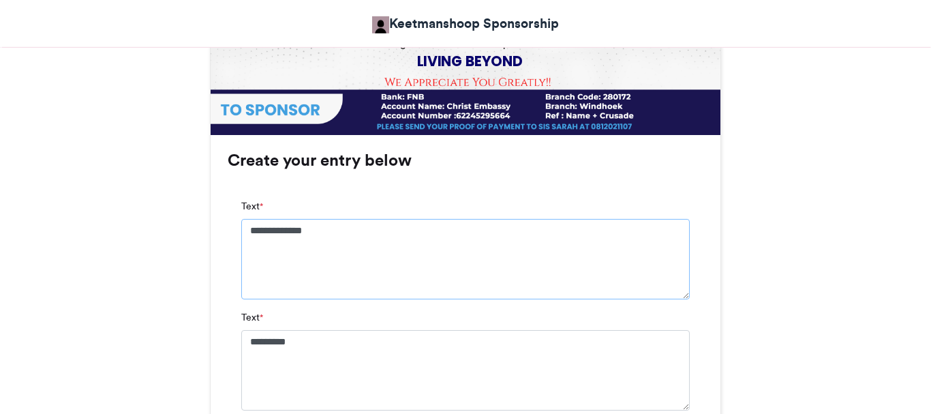
click at [371, 231] on textarea "**********" at bounding box center [465, 259] width 448 height 80
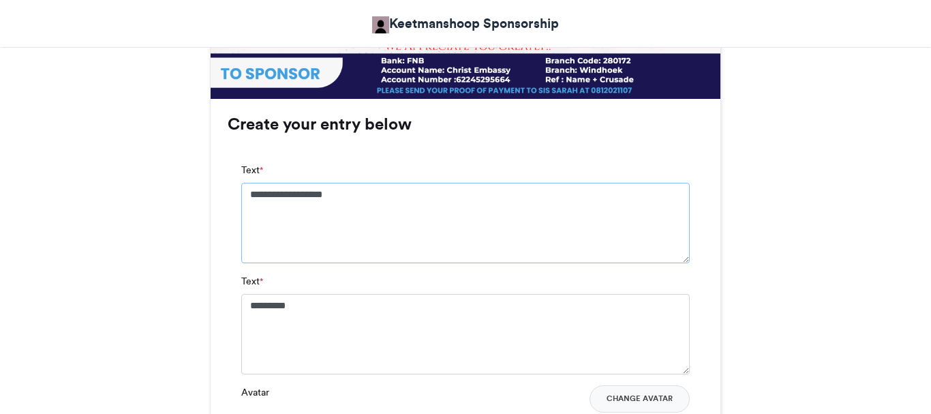
scroll to position [874, 0]
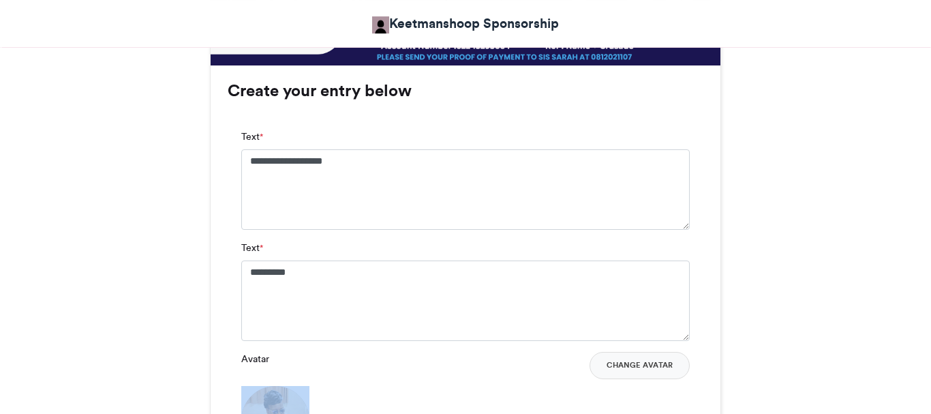
drag, startPoint x: 925, startPoint y: 279, endPoint x: 921, endPoint y: 365, distance: 86.7
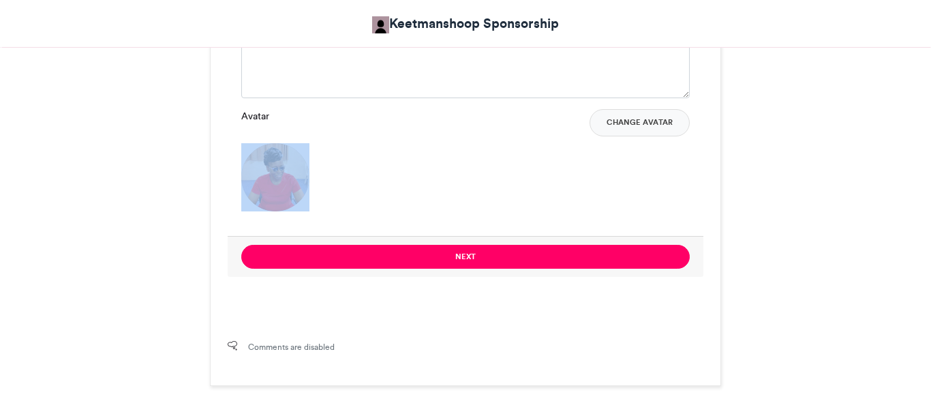
scroll to position [1217, 0]
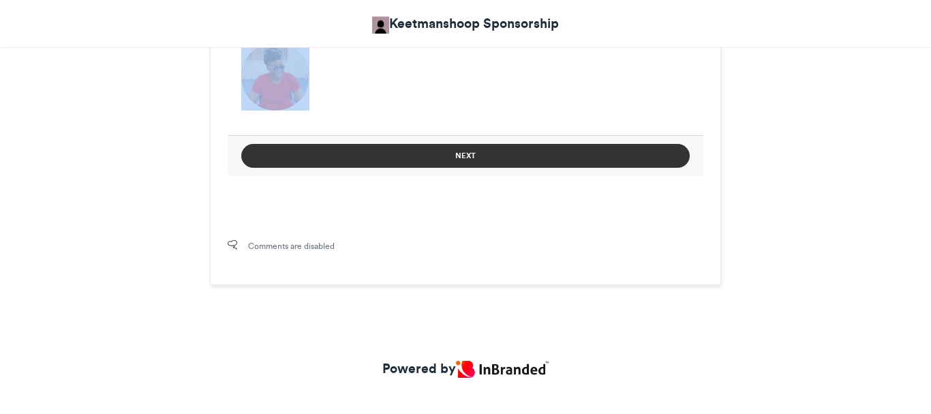
click at [461, 155] on button "Next" at bounding box center [465, 156] width 448 height 24
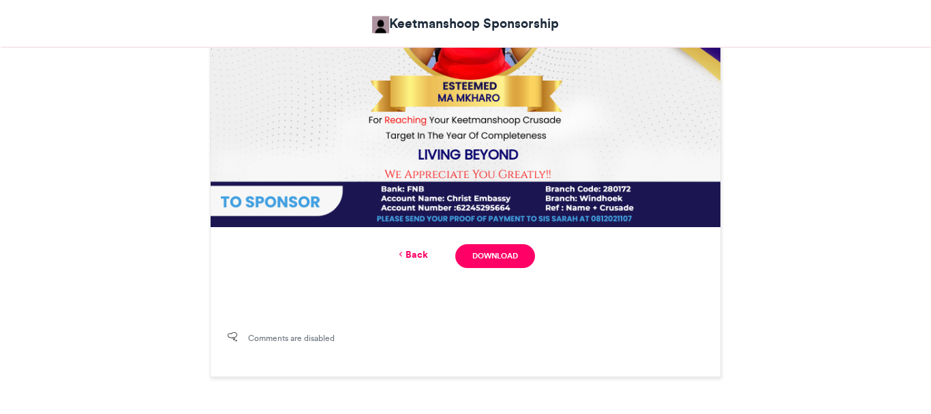
scroll to position [725, 0]
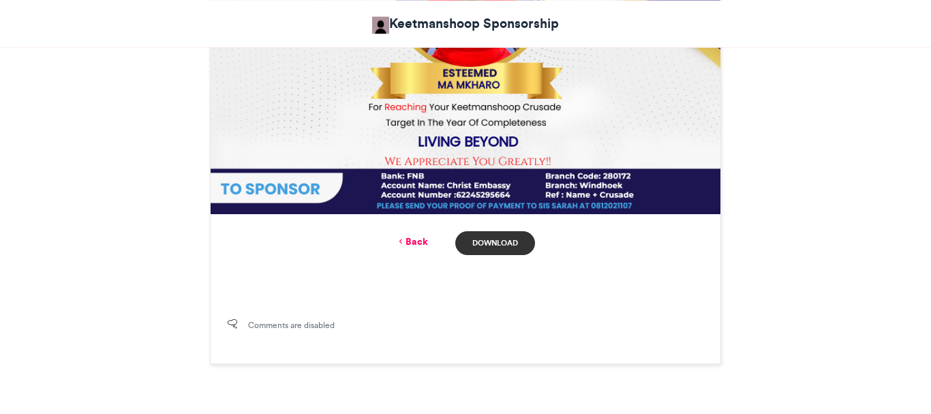
click at [501, 239] on link "Download" at bounding box center [495, 243] width 80 height 24
click at [412, 243] on link "Back" at bounding box center [412, 241] width 32 height 14
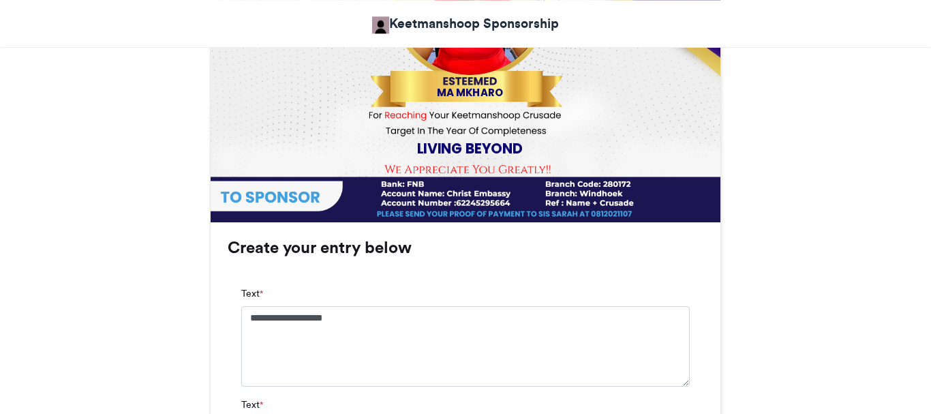
scroll to position [795, 0]
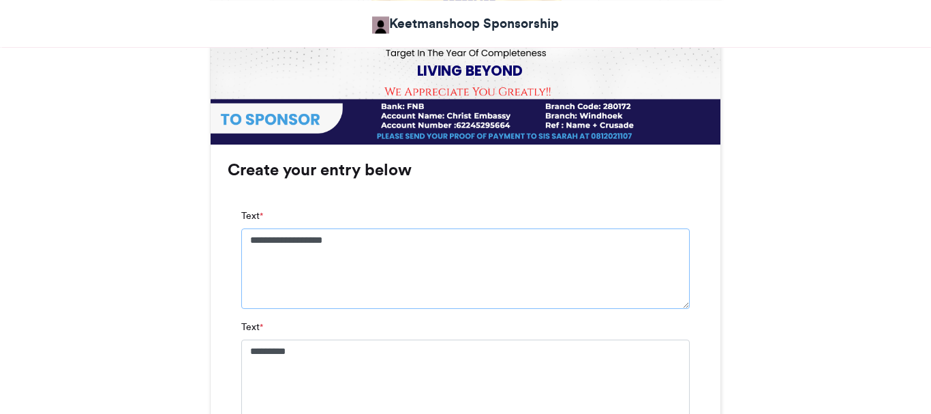
drag, startPoint x: 362, startPoint y: 239, endPoint x: 188, endPoint y: 251, distance: 174.2
click at [241, 251] on textarea "**********" at bounding box center [465, 268] width 448 height 80
type textarea "*"
click at [270, 236] on textarea "**********" at bounding box center [465, 268] width 448 height 80
click at [305, 237] on textarea "**********" at bounding box center [465, 268] width 448 height 80
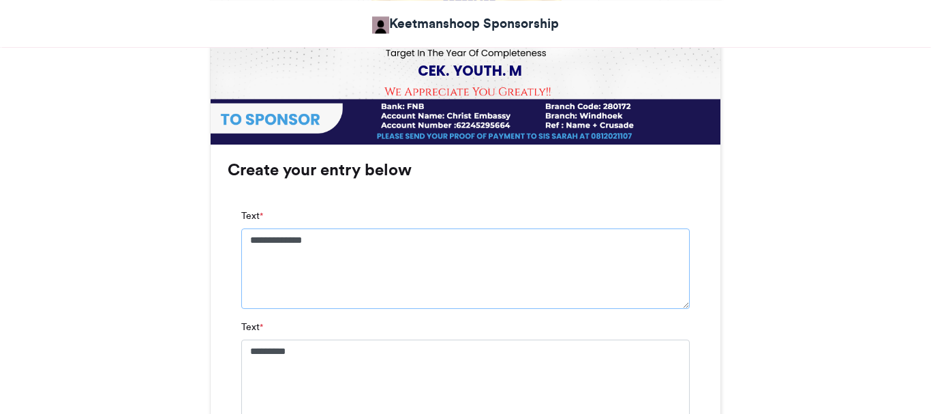
click at [325, 240] on textarea "**********" at bounding box center [465, 268] width 448 height 80
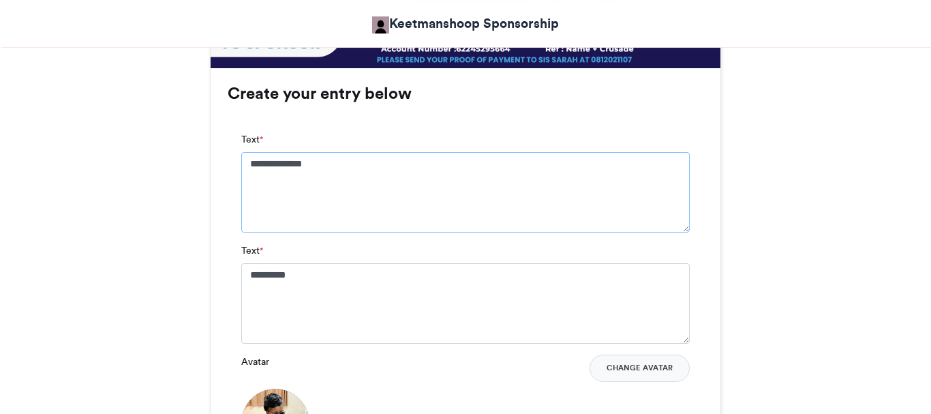
scroll to position [879, 0]
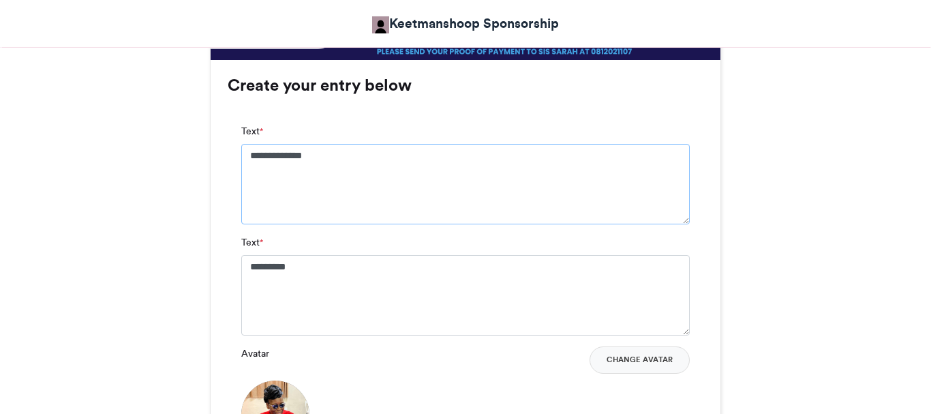
type textarea "**********"
drag, startPoint x: 318, startPoint y: 273, endPoint x: 245, endPoint y: 269, distance: 73.0
click at [245, 269] on textarea "*********" at bounding box center [465, 295] width 448 height 80
type textarea "**********"
click at [619, 363] on button "Change Avatar" at bounding box center [639, 359] width 100 height 27
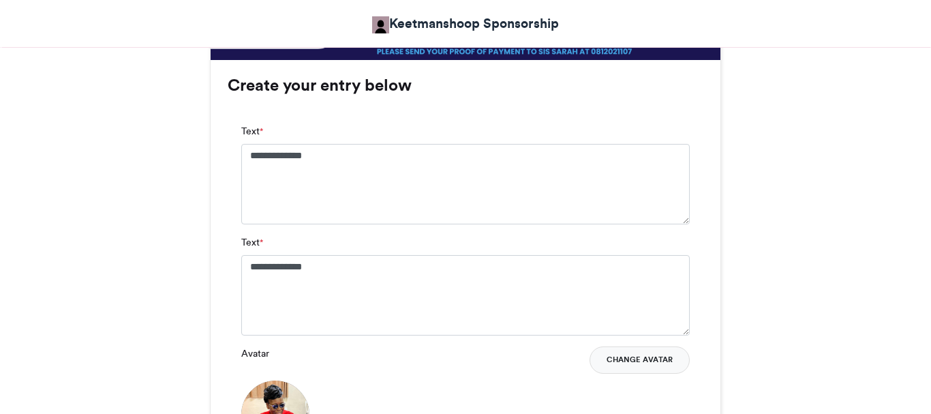
click at [634, 355] on button "Change Avatar" at bounding box center [639, 359] width 100 height 27
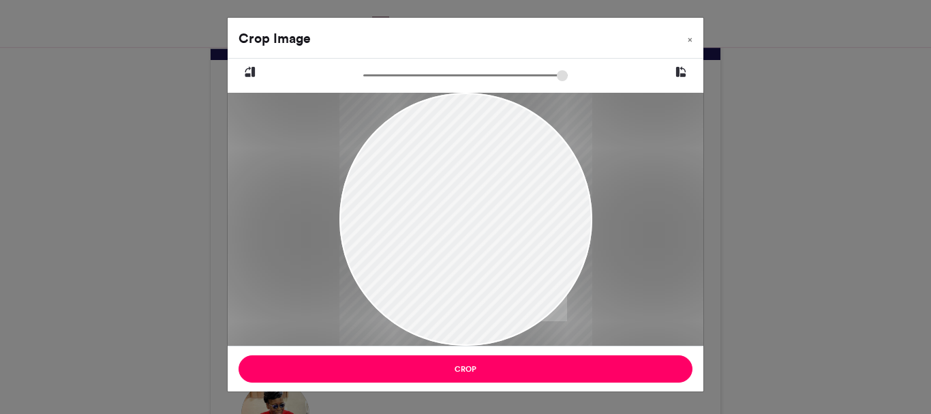
drag, startPoint x: 494, startPoint y: 259, endPoint x: 459, endPoint y: 306, distance: 58.9
click at [459, 306] on div at bounding box center [465, 266] width 253 height 380
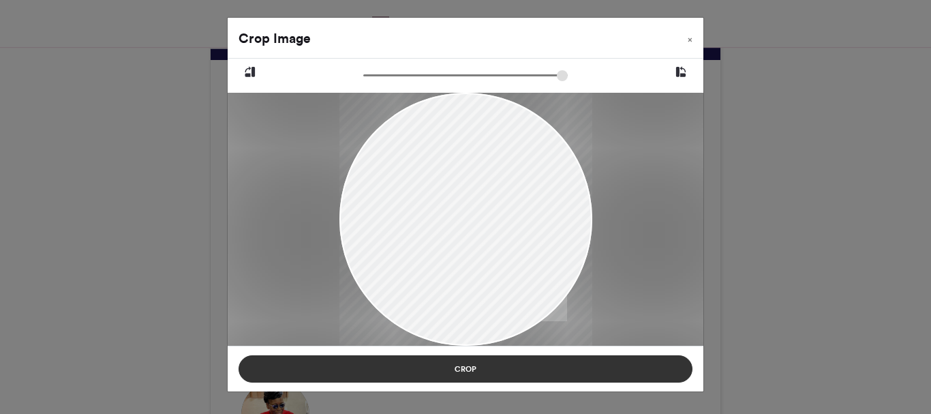
click at [454, 376] on button "Crop" at bounding box center [466, 368] width 454 height 27
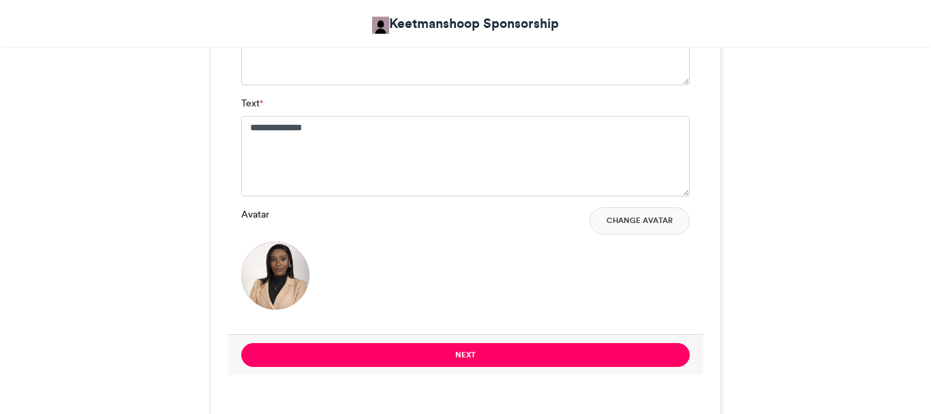
scroll to position [1026, 0]
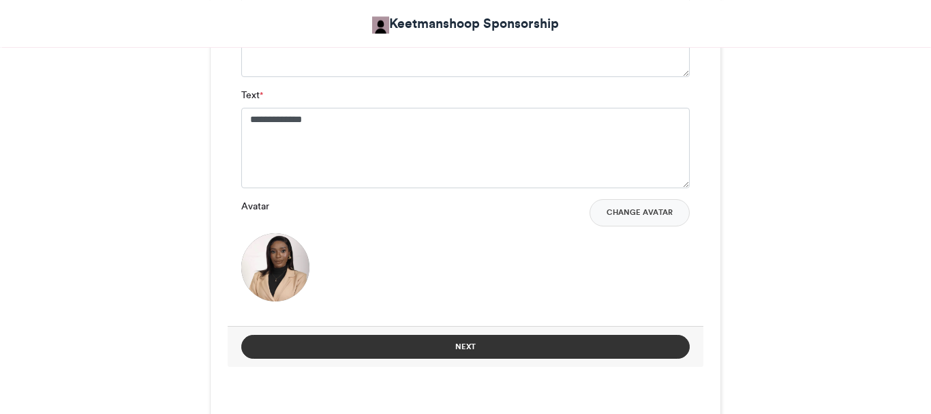
click at [514, 342] on button "Next" at bounding box center [465, 347] width 448 height 24
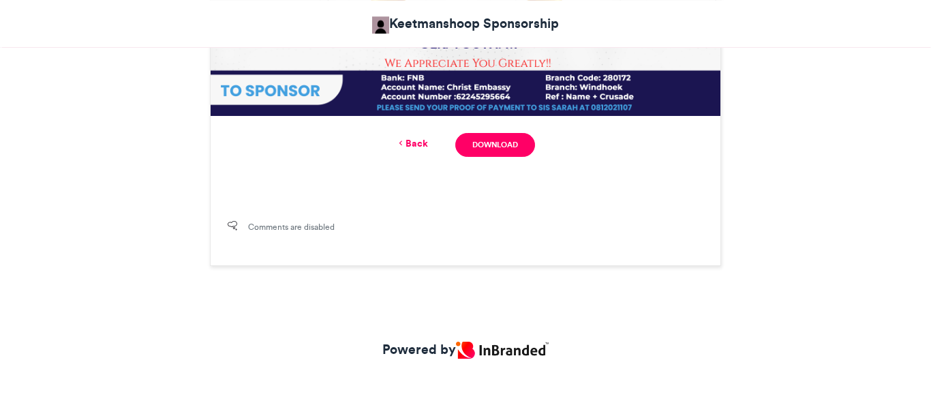
scroll to position [613, 0]
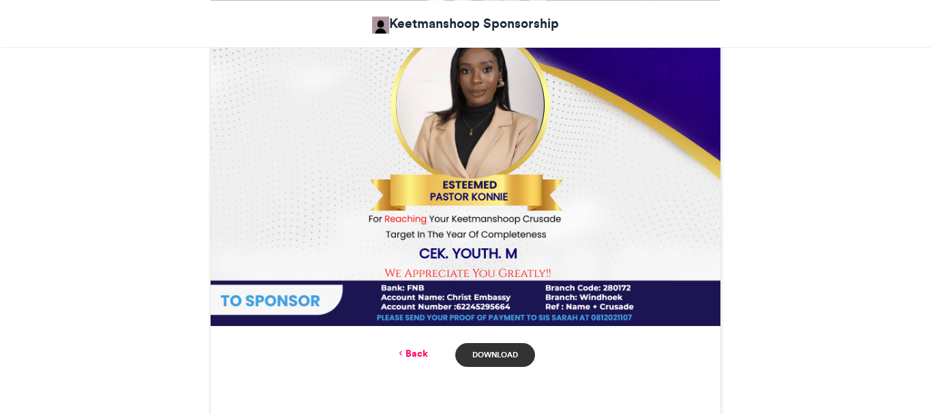
click at [493, 361] on link "Download" at bounding box center [495, 355] width 80 height 24
